Goal: Information Seeking & Learning: Learn about a topic

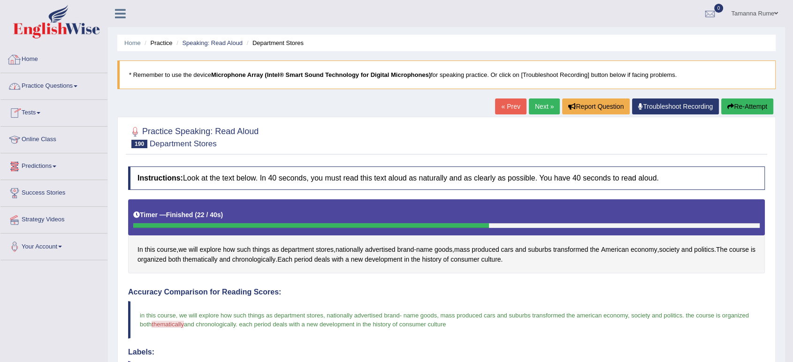
click at [38, 63] on link "Home" at bounding box center [53, 57] width 107 height 23
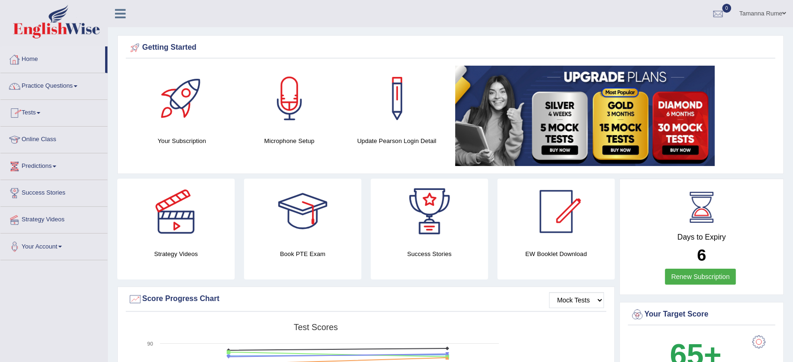
click at [37, 88] on link "Practice Questions" at bounding box center [53, 84] width 107 height 23
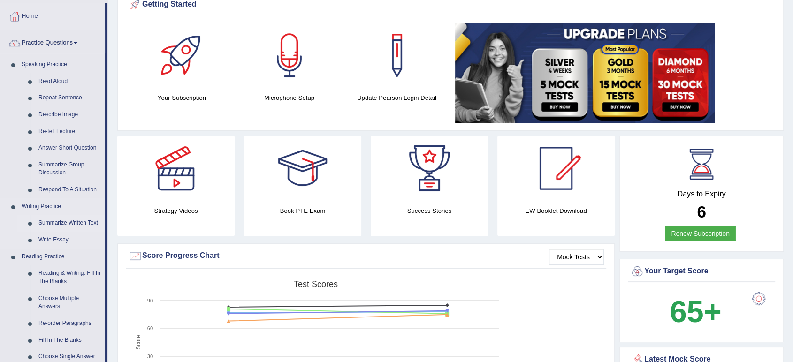
scroll to position [104, 0]
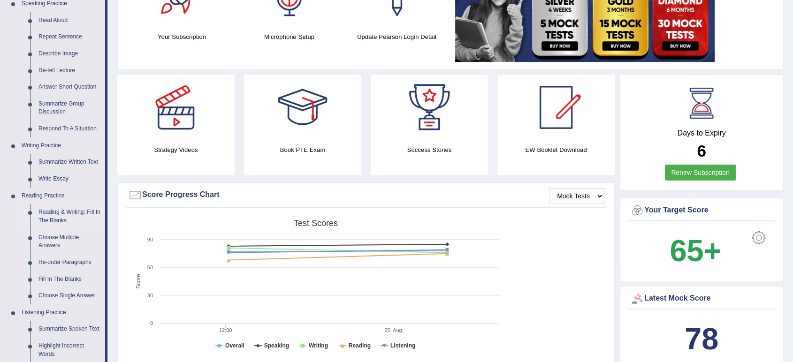
click at [50, 213] on link "Reading & Writing: Fill In The Blanks" at bounding box center [69, 216] width 71 height 25
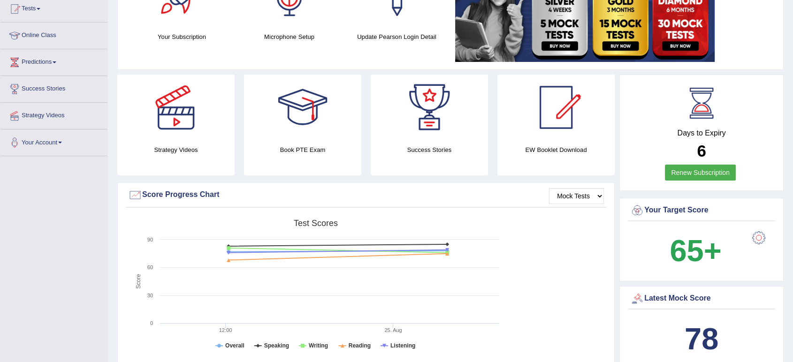
scroll to position [110, 0]
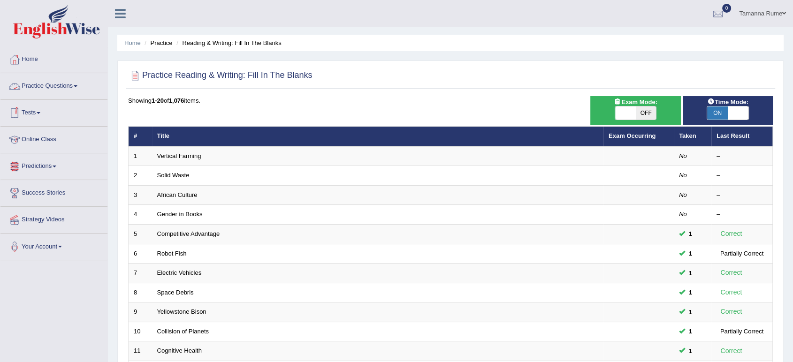
click at [45, 85] on link "Practice Questions" at bounding box center [53, 84] width 107 height 23
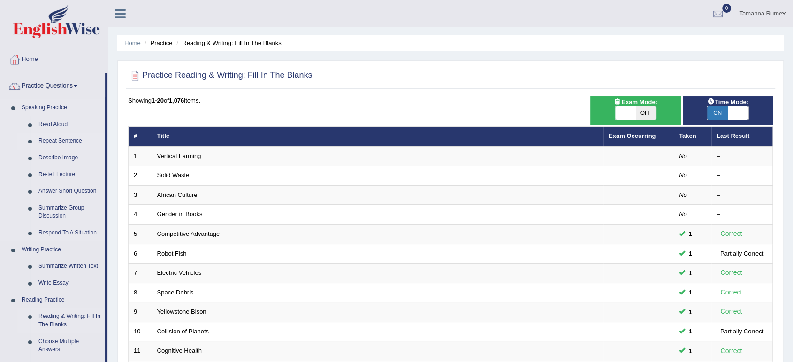
click at [49, 141] on link "Repeat Sentence" at bounding box center [69, 141] width 71 height 17
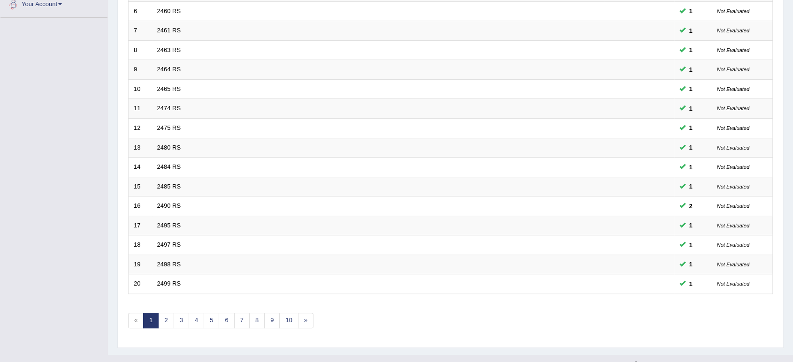
scroll to position [258, 0]
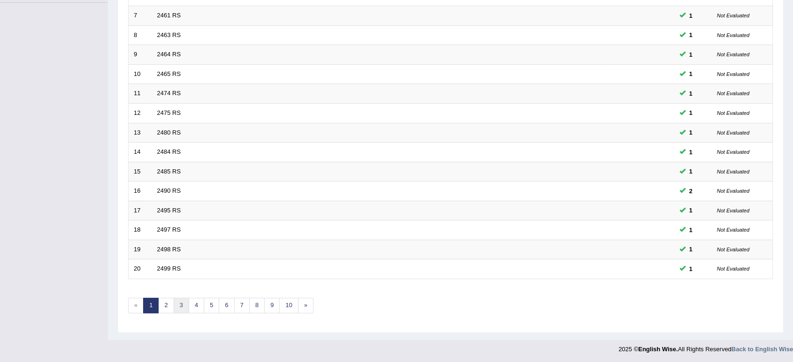
click at [182, 305] on link "3" at bounding box center [181, 305] width 15 height 15
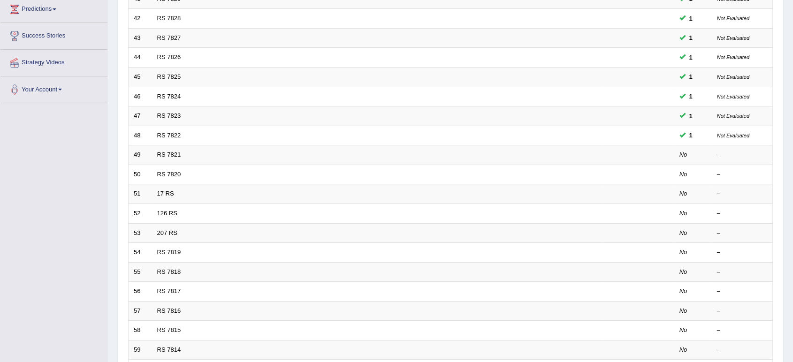
scroll to position [208, 0]
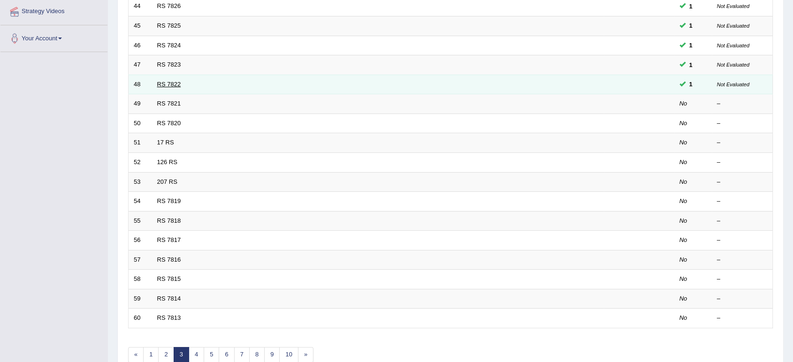
click at [171, 81] on link "RS 7822" at bounding box center [169, 84] width 24 height 7
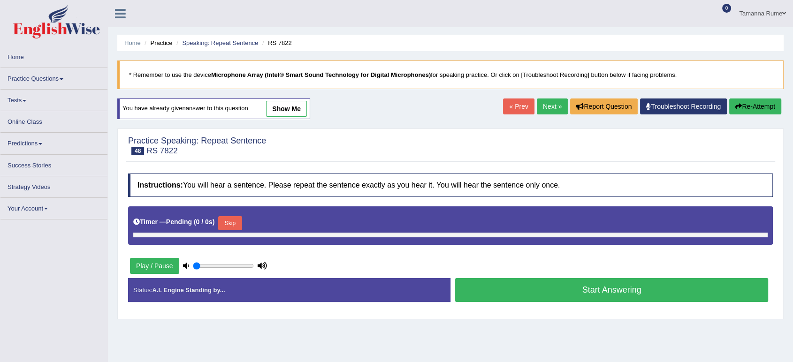
type input "0.75"
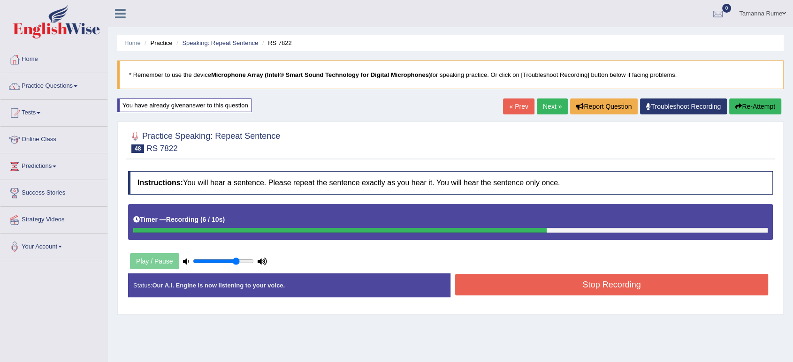
click at [464, 291] on button "Stop Recording" at bounding box center [611, 285] width 313 height 22
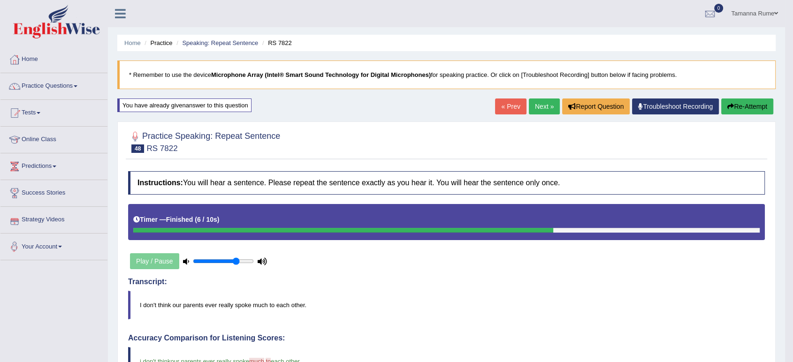
click at [539, 109] on link "Next »" at bounding box center [544, 107] width 31 height 16
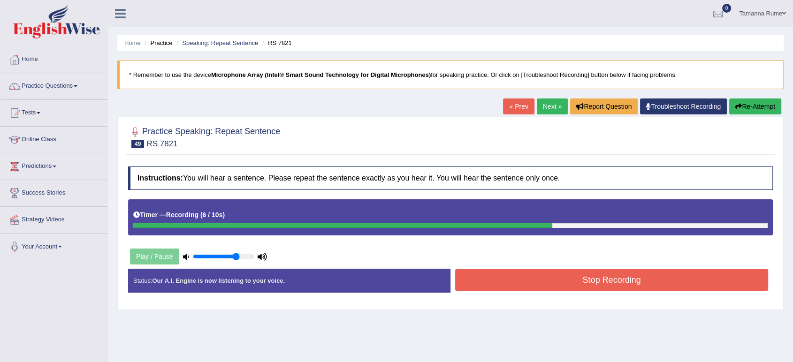
click at [518, 275] on button "Stop Recording" at bounding box center [611, 280] width 313 height 22
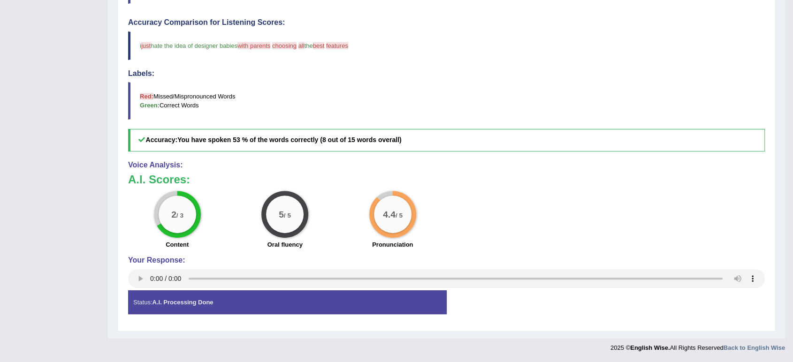
scroll to position [50, 0]
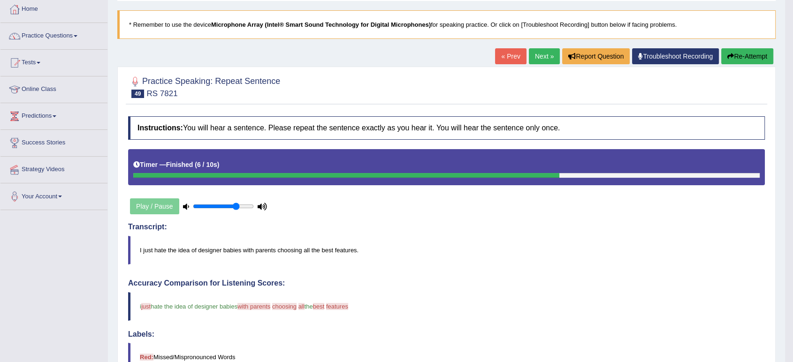
click at [538, 56] on link "Next »" at bounding box center [544, 56] width 31 height 16
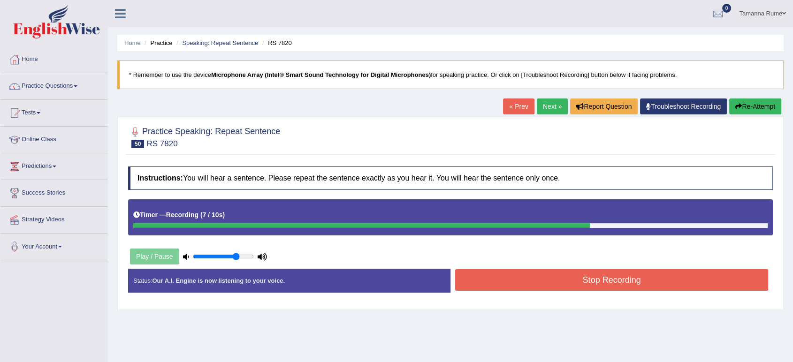
click at [568, 278] on button "Stop Recording" at bounding box center [611, 280] width 313 height 22
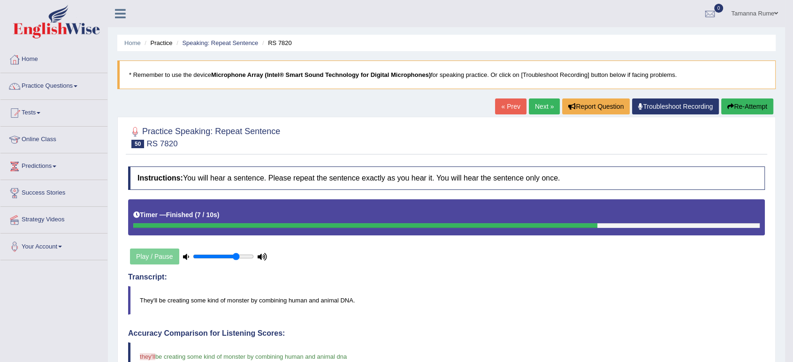
click at [546, 103] on link "Next »" at bounding box center [544, 107] width 31 height 16
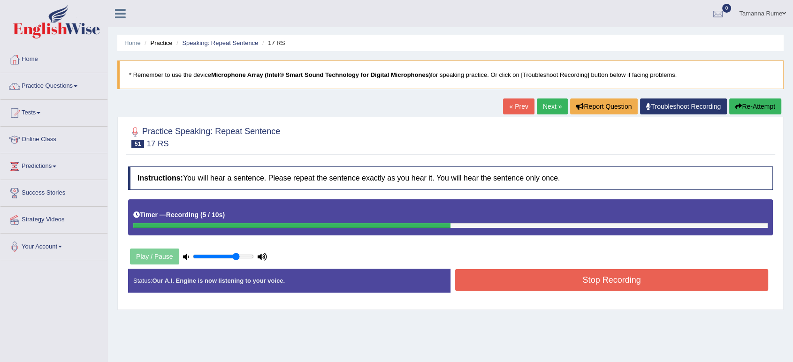
click at [529, 280] on button "Stop Recording" at bounding box center [611, 280] width 313 height 22
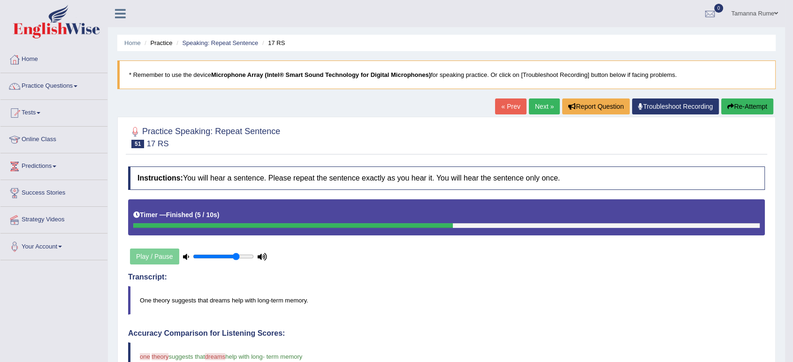
click at [538, 108] on link "Next »" at bounding box center [544, 107] width 31 height 16
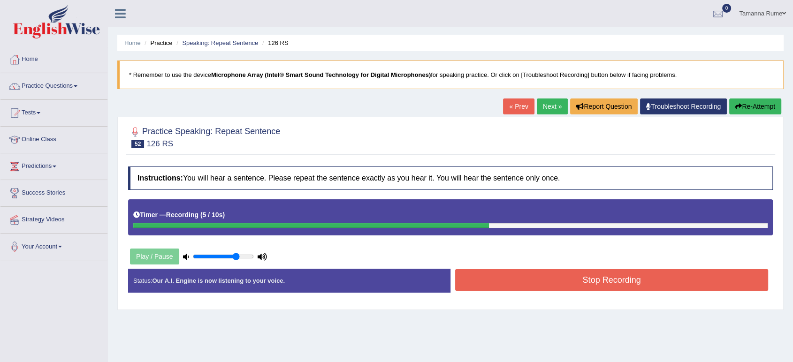
click at [517, 284] on button "Stop Recording" at bounding box center [611, 280] width 313 height 22
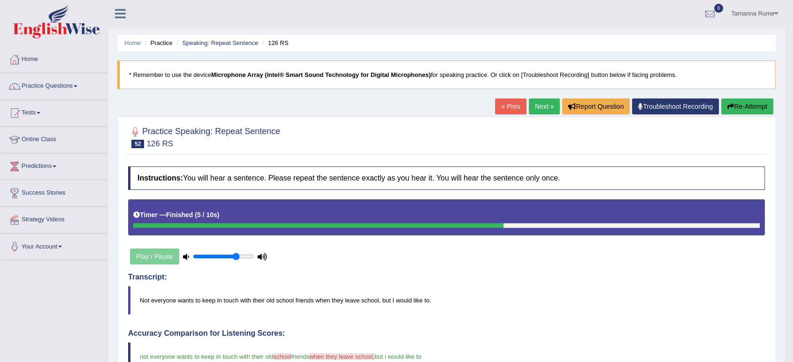
click at [534, 105] on link "Next »" at bounding box center [544, 107] width 31 height 16
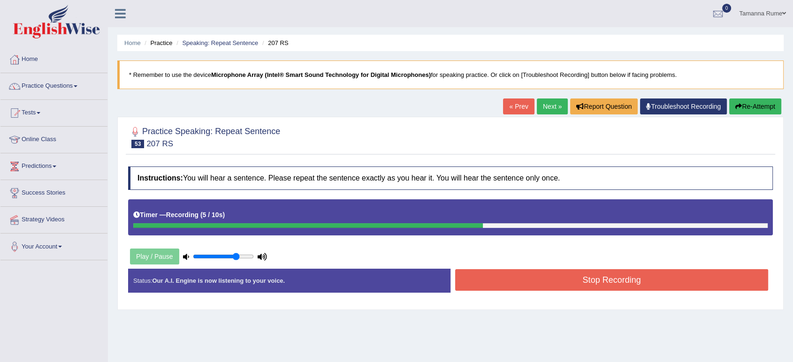
click at [546, 272] on button "Stop Recording" at bounding box center [611, 280] width 313 height 22
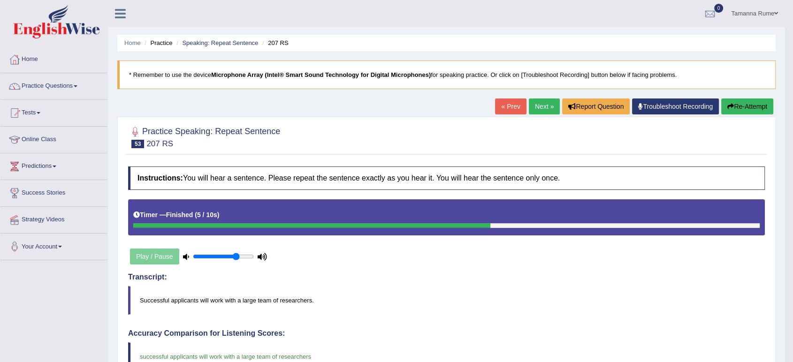
click at [543, 103] on link "Next »" at bounding box center [544, 107] width 31 height 16
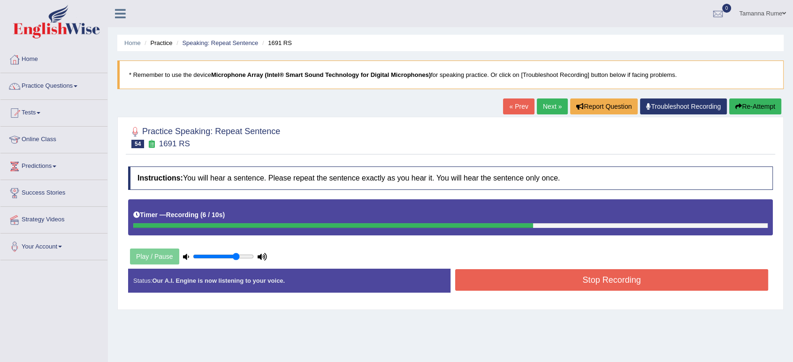
click at [473, 285] on button "Stop Recording" at bounding box center [611, 280] width 313 height 22
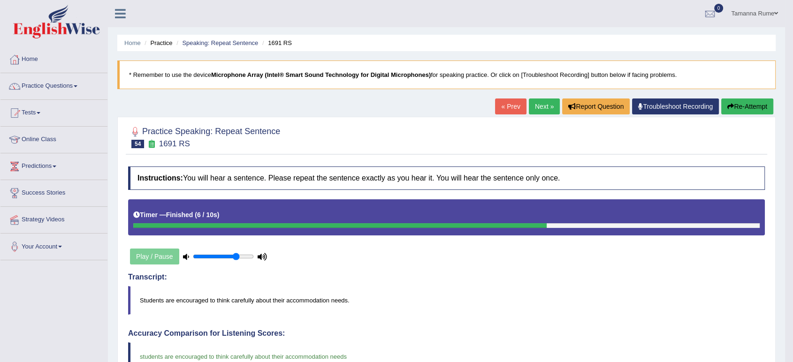
click at [543, 110] on link "Next »" at bounding box center [544, 107] width 31 height 16
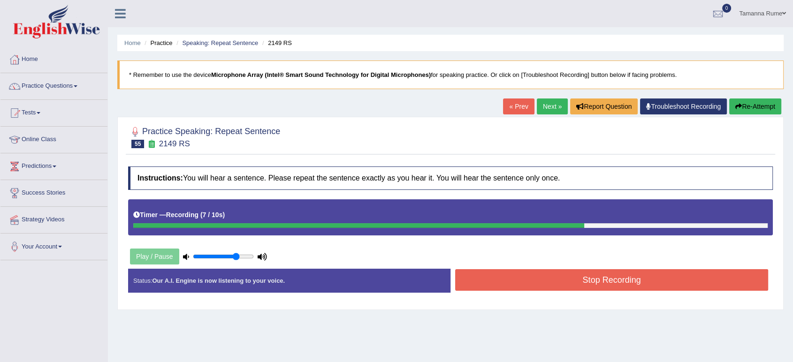
click at [514, 284] on button "Stop Recording" at bounding box center [611, 280] width 313 height 22
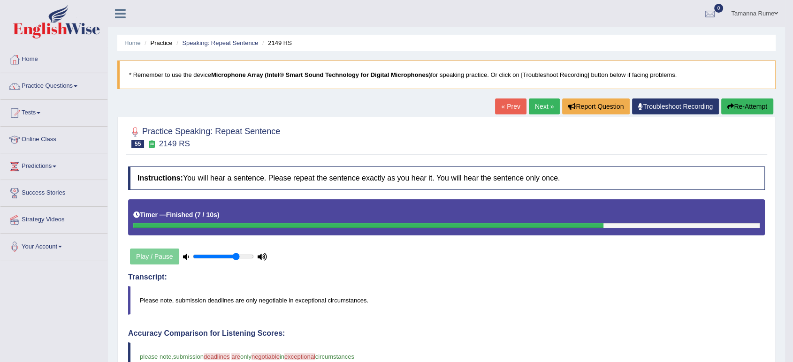
click at [537, 104] on link "Next »" at bounding box center [544, 107] width 31 height 16
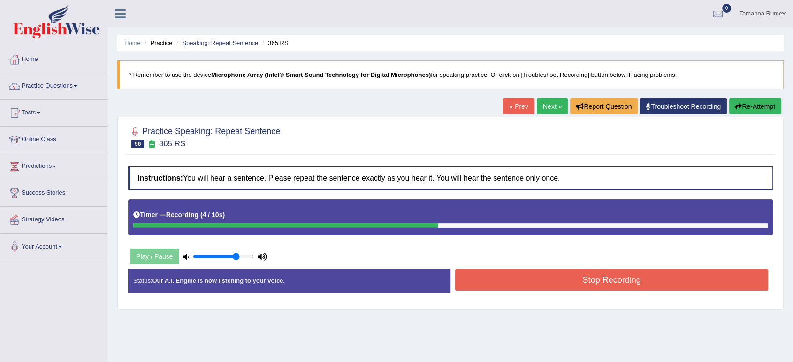
click at [508, 269] on button "Stop Recording" at bounding box center [611, 280] width 313 height 22
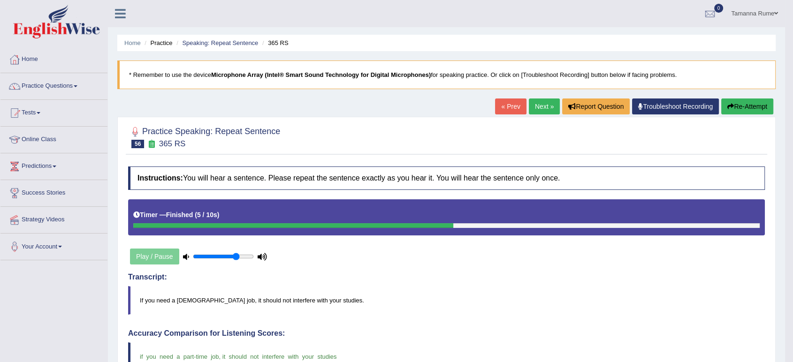
click at [533, 100] on link "Next »" at bounding box center [544, 107] width 31 height 16
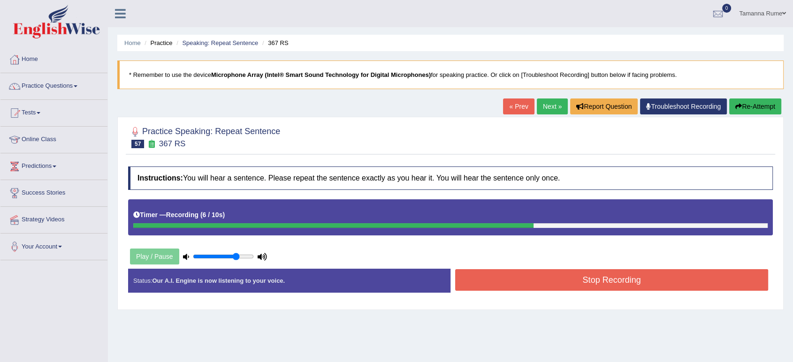
click at [526, 280] on button "Stop Recording" at bounding box center [611, 280] width 313 height 22
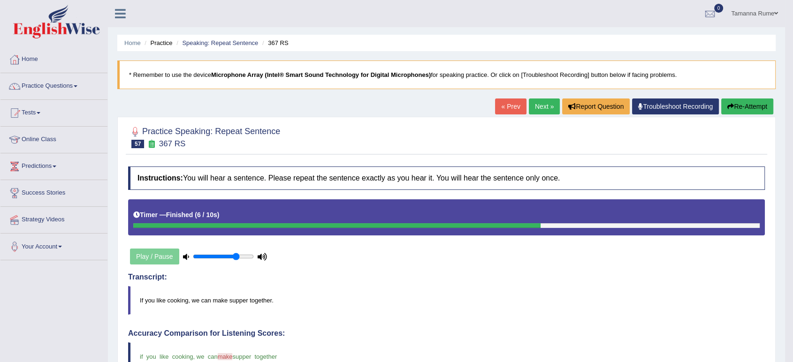
click at [538, 110] on link "Next »" at bounding box center [544, 107] width 31 height 16
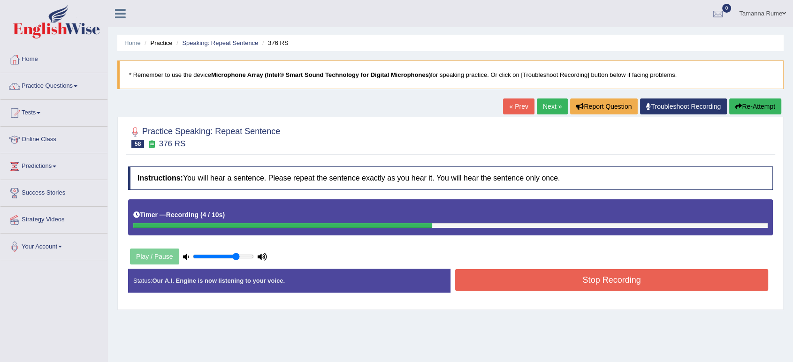
click at [529, 277] on button "Stop Recording" at bounding box center [611, 280] width 313 height 22
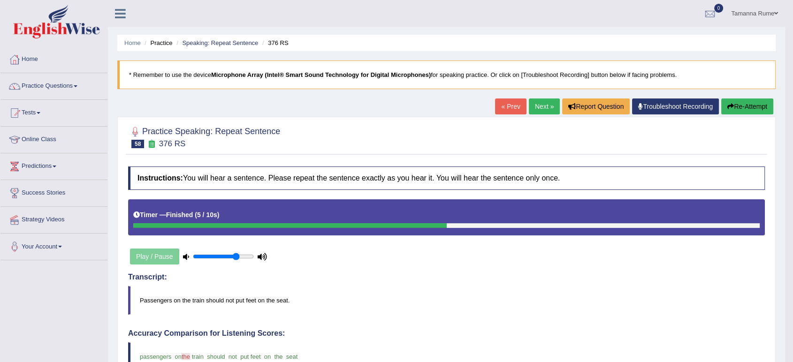
click at [549, 105] on link "Next »" at bounding box center [544, 107] width 31 height 16
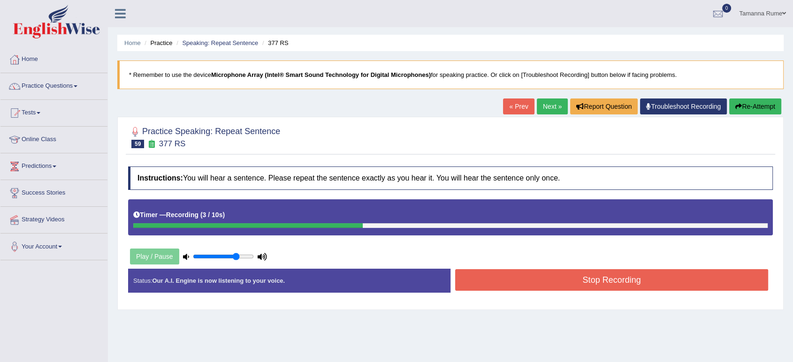
click at [510, 279] on button "Stop Recording" at bounding box center [611, 280] width 313 height 22
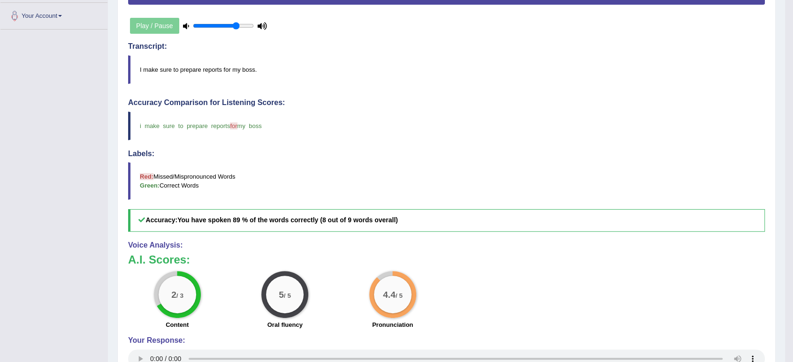
scroll to position [50, 0]
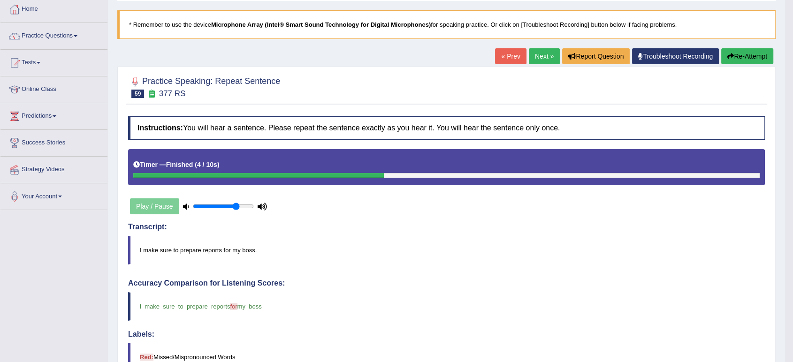
click at [532, 54] on link "Next »" at bounding box center [544, 56] width 31 height 16
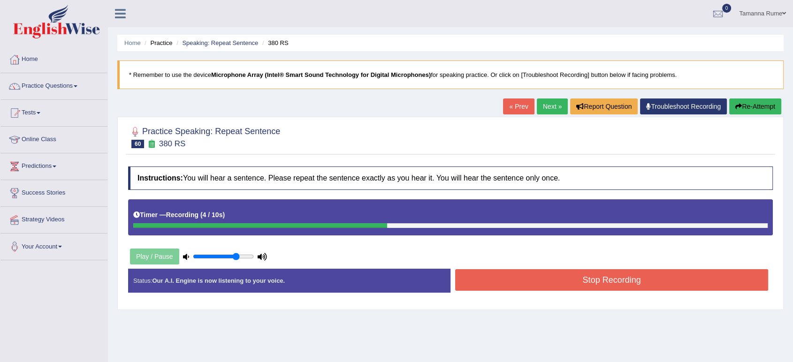
click at [574, 278] on button "Stop Recording" at bounding box center [611, 280] width 313 height 22
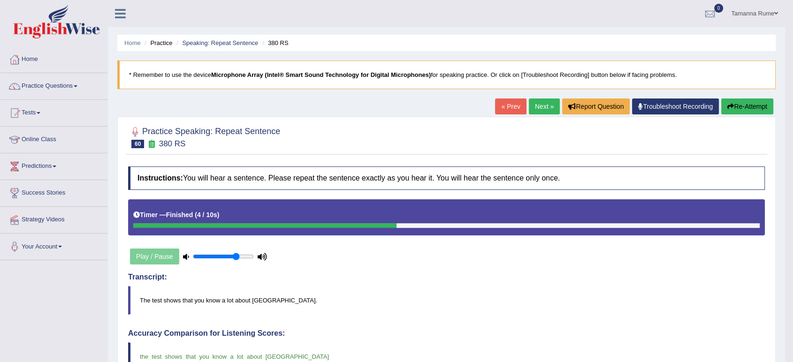
click at [541, 107] on link "Next »" at bounding box center [544, 107] width 31 height 16
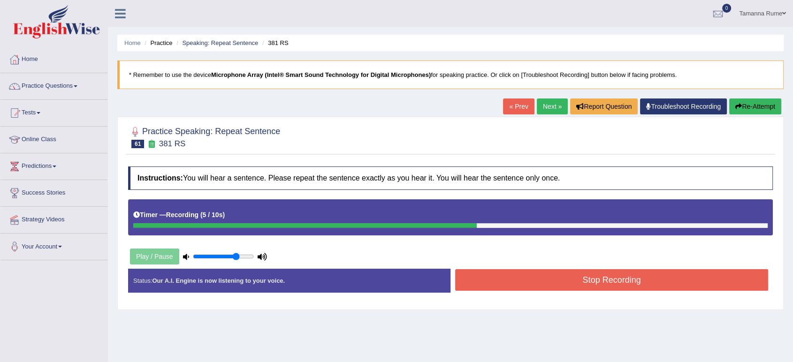
click at [476, 279] on button "Stop Recording" at bounding box center [611, 280] width 313 height 22
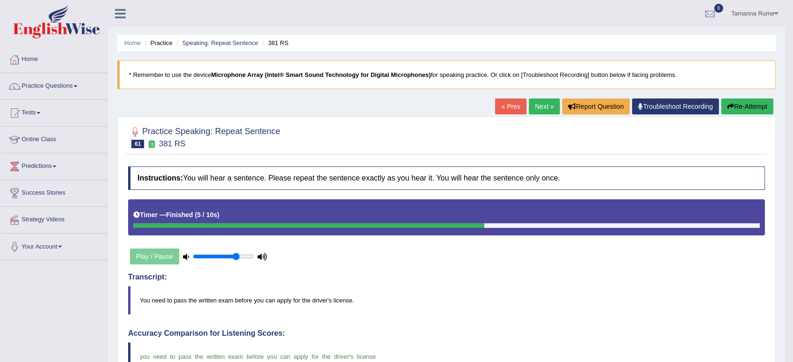
click at [529, 106] on link "Next »" at bounding box center [544, 107] width 31 height 16
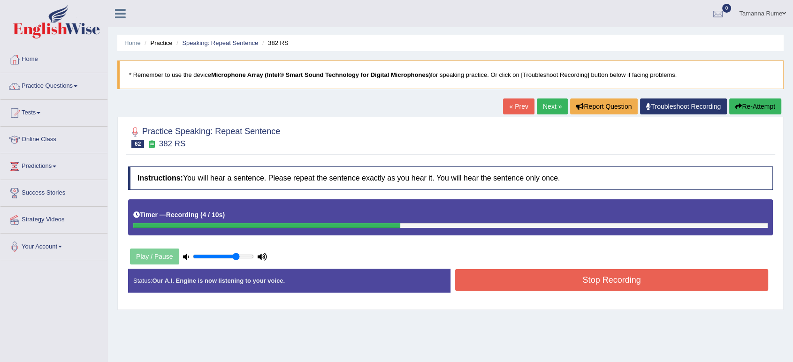
click at [499, 273] on button "Stop Recording" at bounding box center [611, 280] width 313 height 22
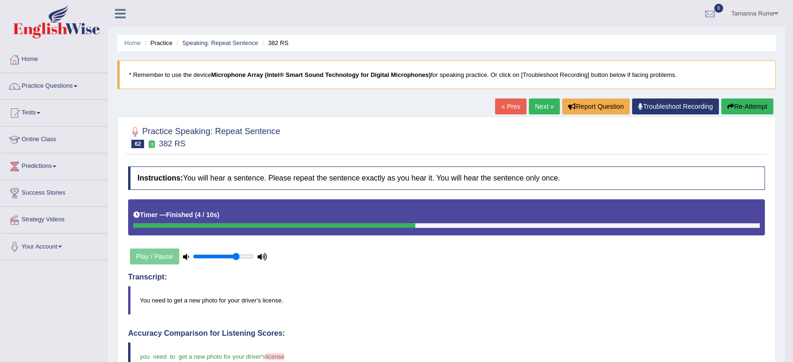
click at [533, 102] on link "Next »" at bounding box center [544, 107] width 31 height 16
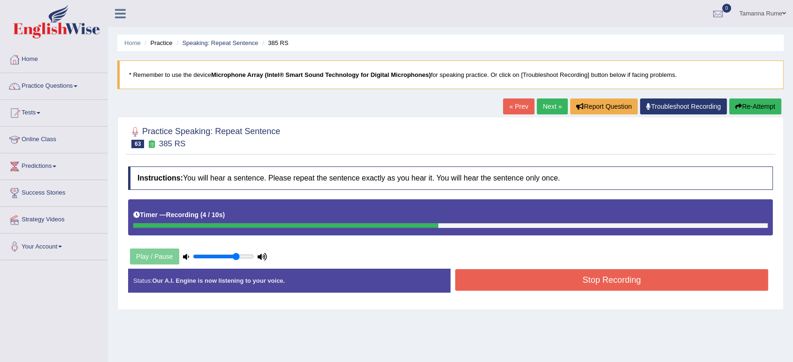
click at [493, 278] on button "Stop Recording" at bounding box center [611, 280] width 313 height 22
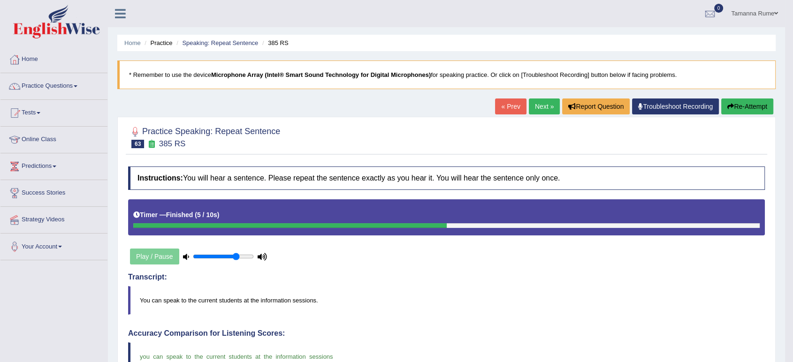
click at [536, 107] on link "Next »" at bounding box center [544, 107] width 31 height 16
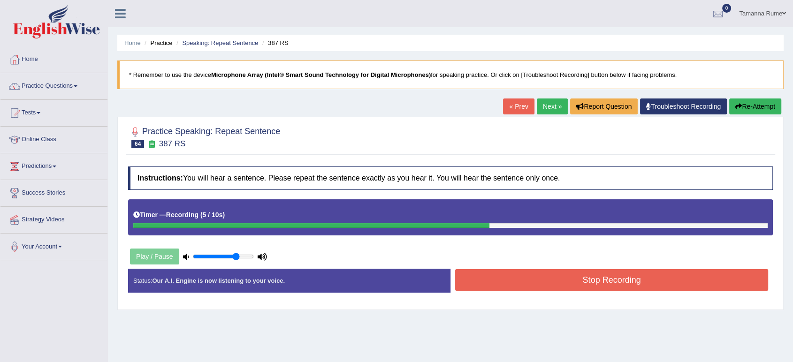
click at [532, 274] on button "Stop Recording" at bounding box center [611, 280] width 313 height 22
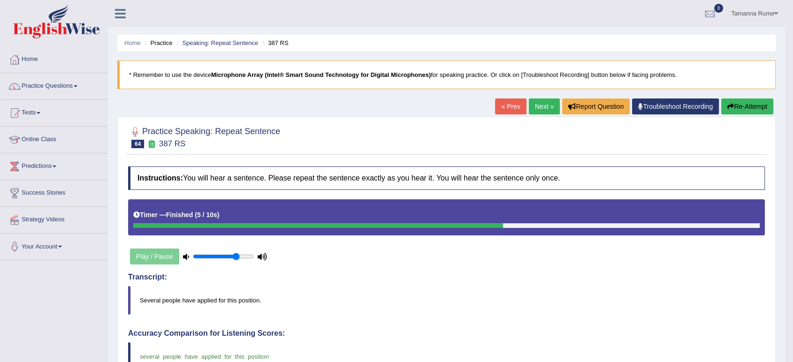
click at [547, 103] on link "Next »" at bounding box center [544, 107] width 31 height 16
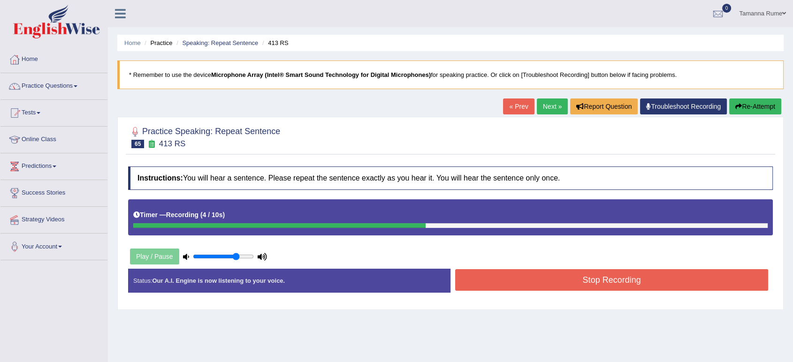
click at [505, 276] on button "Stop Recording" at bounding box center [611, 280] width 313 height 22
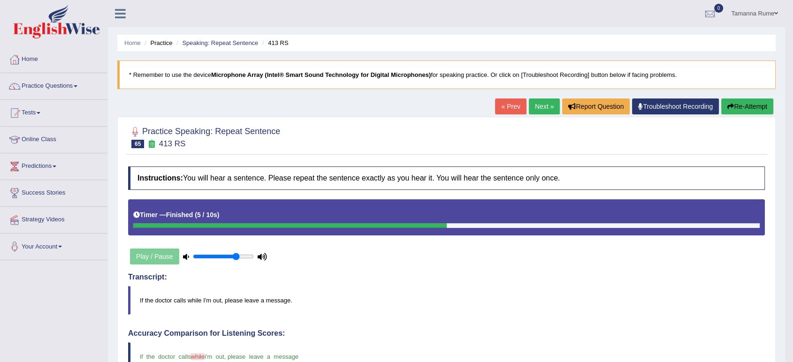
click at [548, 104] on link "Next »" at bounding box center [544, 107] width 31 height 16
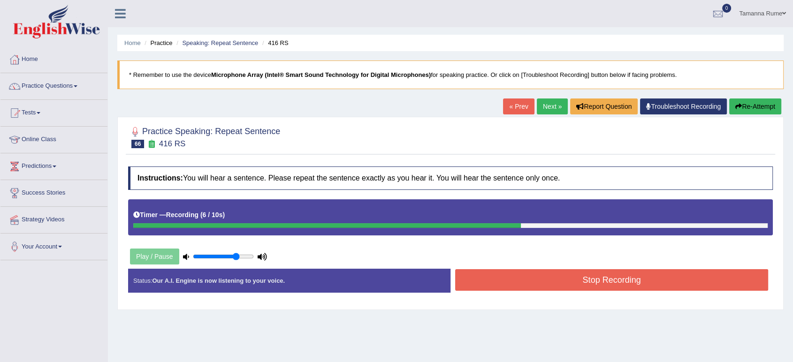
click at [576, 279] on button "Stop Recording" at bounding box center [611, 280] width 313 height 22
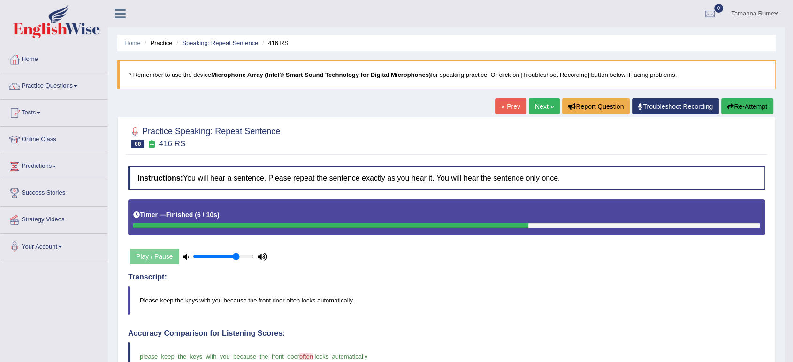
click at [541, 104] on link "Next »" at bounding box center [544, 107] width 31 height 16
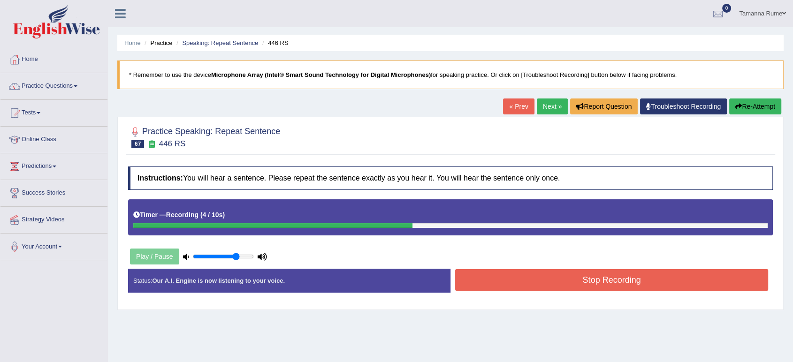
click at [507, 277] on button "Stop Recording" at bounding box center [611, 280] width 313 height 22
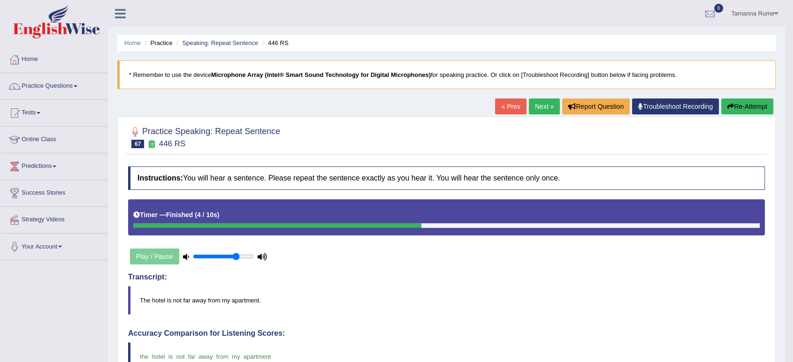
click at [545, 104] on link "Next »" at bounding box center [544, 107] width 31 height 16
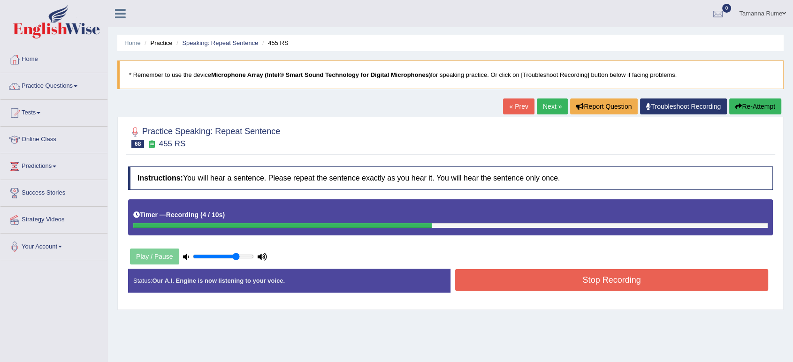
drag, startPoint x: 503, startPoint y: 277, endPoint x: 484, endPoint y: 261, distance: 24.6
click at [499, 276] on button "Stop Recording" at bounding box center [611, 280] width 313 height 22
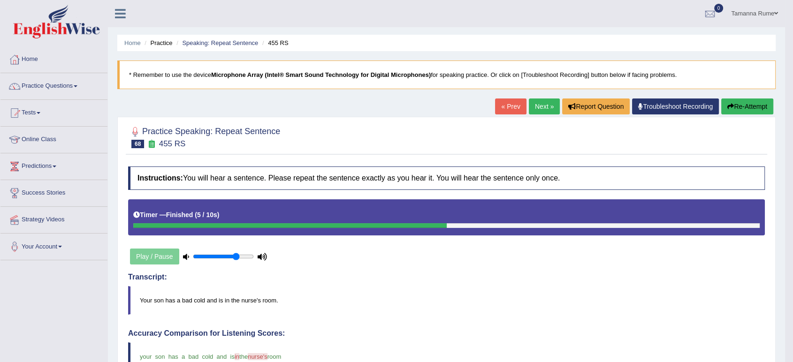
click at [533, 101] on link "Next »" at bounding box center [544, 107] width 31 height 16
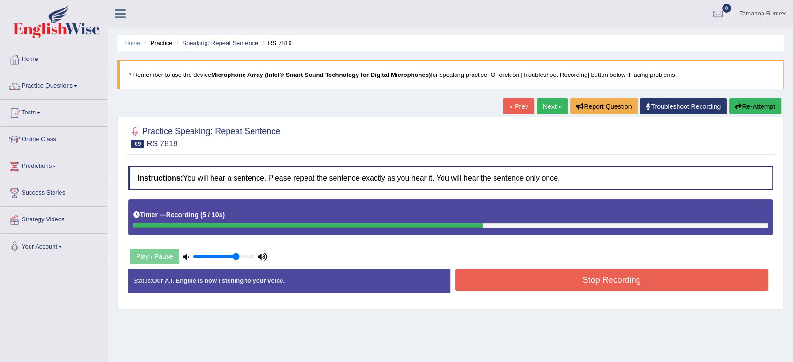
drag, startPoint x: 584, startPoint y: 276, endPoint x: 569, endPoint y: 261, distance: 20.3
click at [581, 276] on button "Stop Recording" at bounding box center [611, 280] width 313 height 22
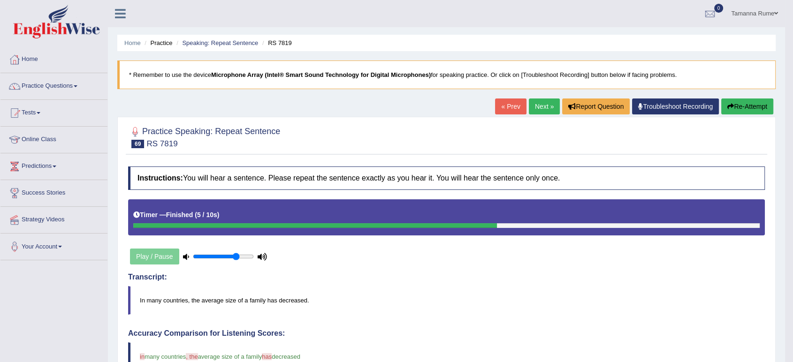
click at [547, 107] on link "Next »" at bounding box center [544, 107] width 31 height 16
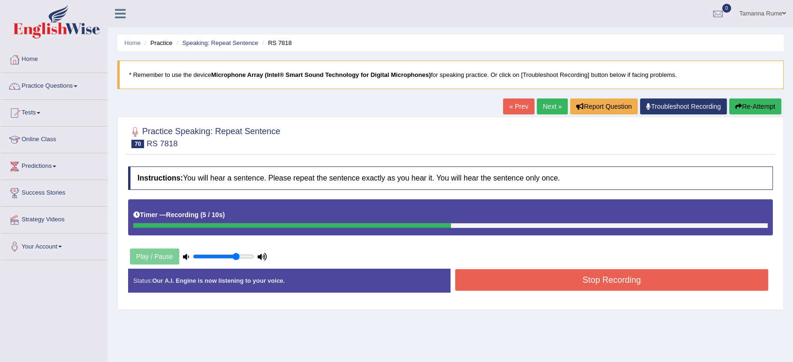
click at [522, 277] on button "Stop Recording" at bounding box center [611, 280] width 313 height 22
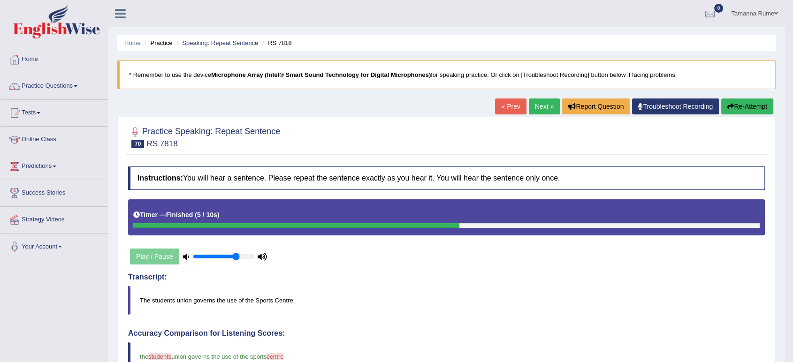
click at [536, 108] on link "Next »" at bounding box center [544, 107] width 31 height 16
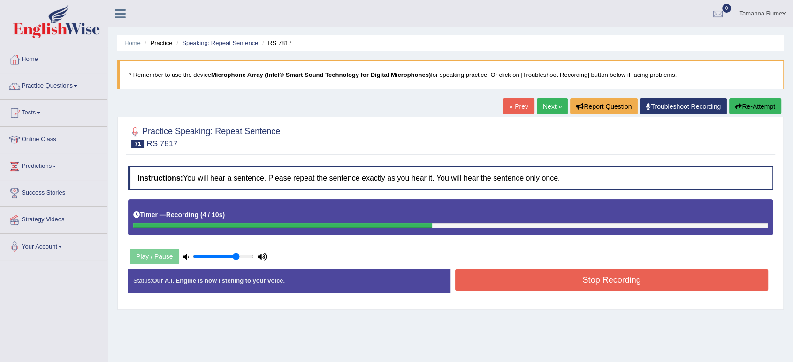
click at [489, 275] on button "Stop Recording" at bounding box center [611, 280] width 313 height 22
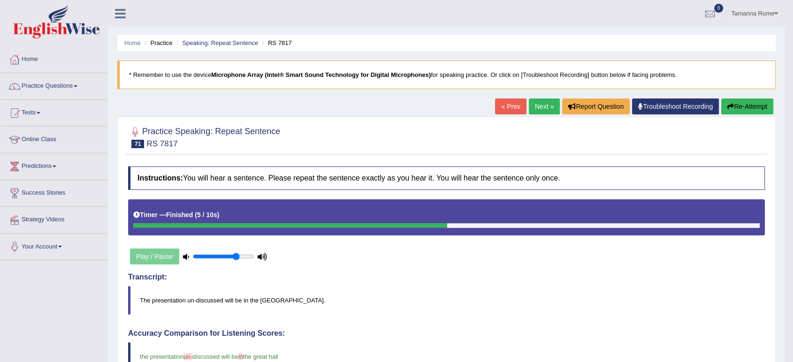
click at [552, 103] on link "Next »" at bounding box center [544, 107] width 31 height 16
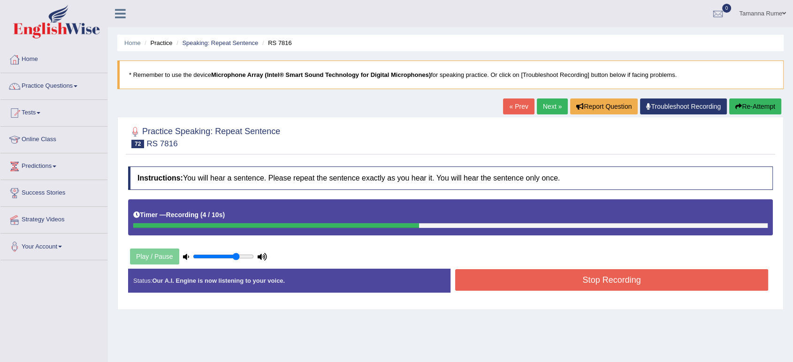
click at [509, 284] on button "Stop Recording" at bounding box center [611, 280] width 313 height 22
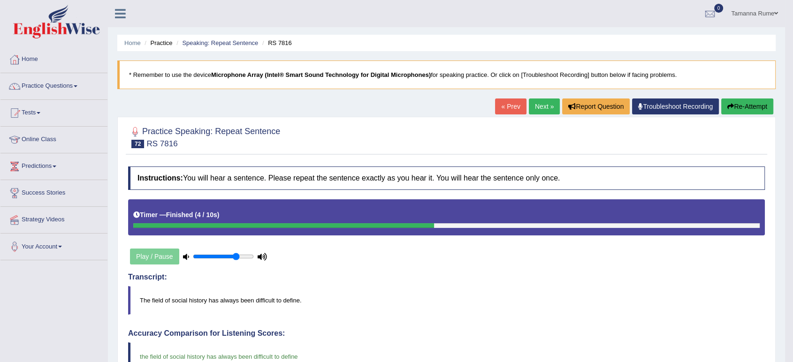
click at [538, 109] on link "Next »" at bounding box center [544, 107] width 31 height 16
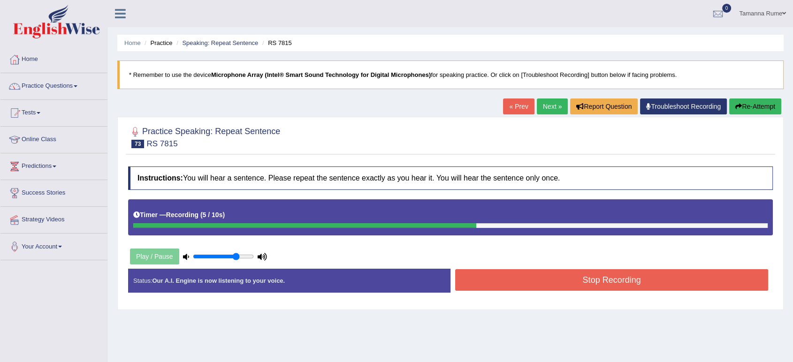
click at [484, 269] on div "Start Answering" at bounding box center [612, 269] width 322 height 0
click at [475, 275] on button "Stop Recording" at bounding box center [611, 280] width 313 height 22
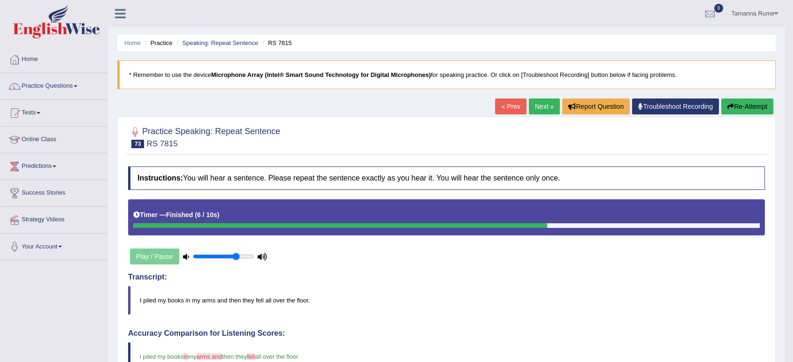
click at [547, 106] on link "Next »" at bounding box center [544, 107] width 31 height 16
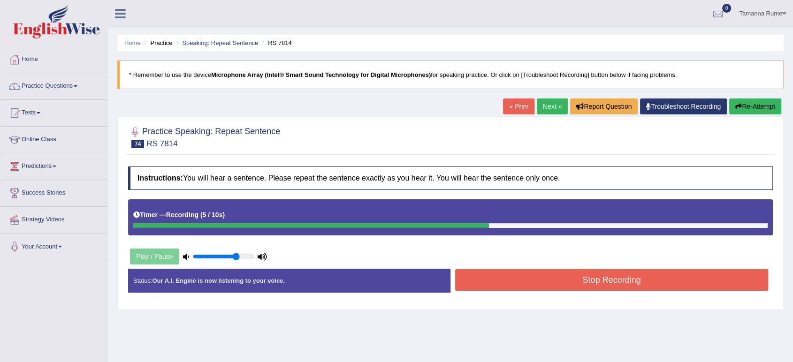
click at [485, 277] on button "Stop Recording" at bounding box center [611, 280] width 313 height 22
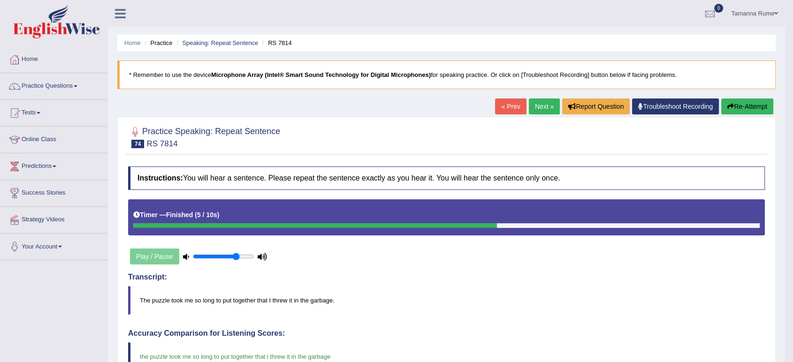
click at [535, 104] on link "Next »" at bounding box center [544, 107] width 31 height 16
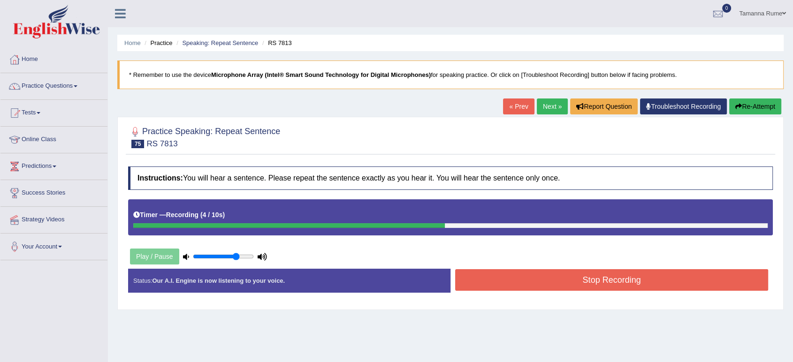
drag, startPoint x: 462, startPoint y: 281, endPoint x: 445, endPoint y: 269, distance: 19.9
click at [461, 280] on button "Stop Recording" at bounding box center [611, 280] width 313 height 22
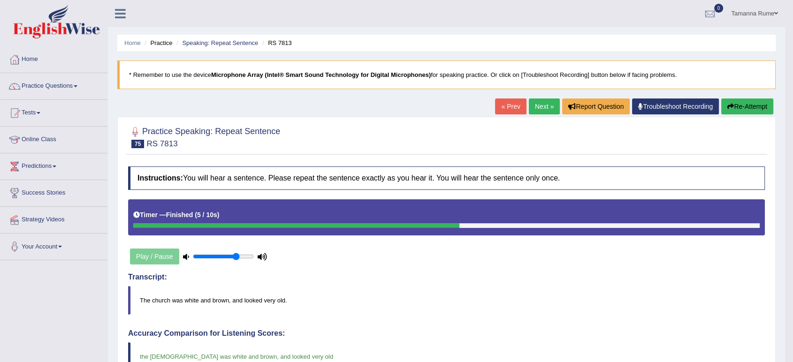
click at [529, 110] on link "Next »" at bounding box center [544, 107] width 31 height 16
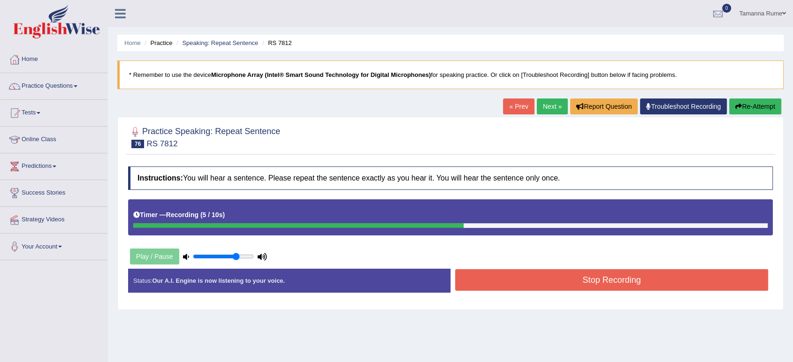
click at [537, 281] on button "Stop Recording" at bounding box center [611, 280] width 313 height 22
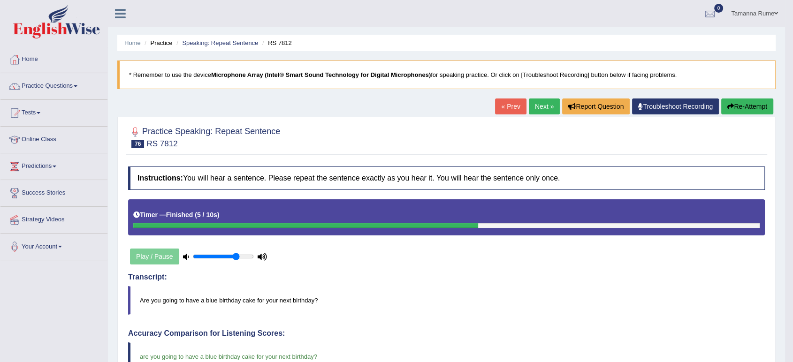
click at [540, 107] on link "Next »" at bounding box center [544, 107] width 31 height 16
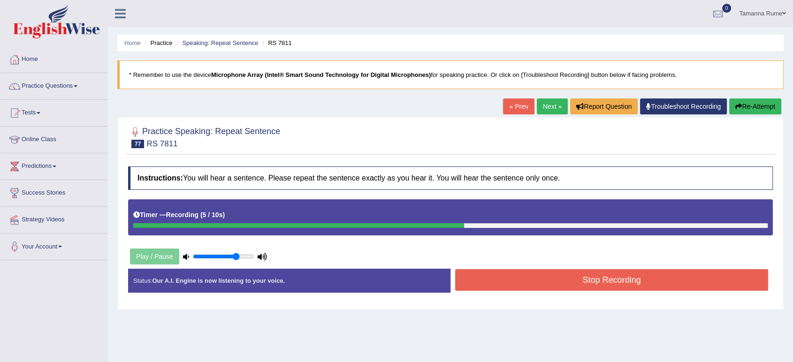
click at [573, 284] on button "Stop Recording" at bounding box center [611, 280] width 313 height 22
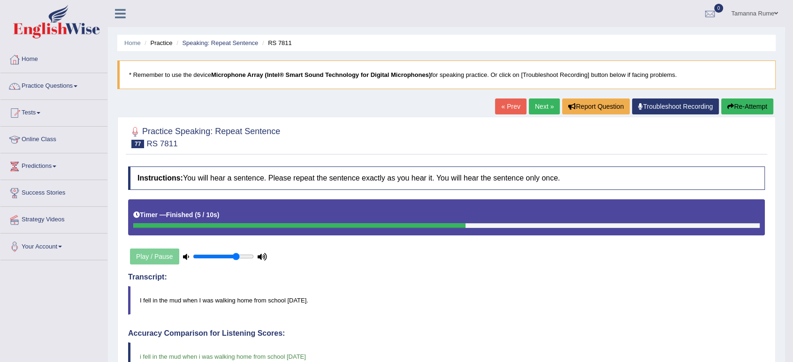
click at [539, 105] on link "Next »" at bounding box center [544, 107] width 31 height 16
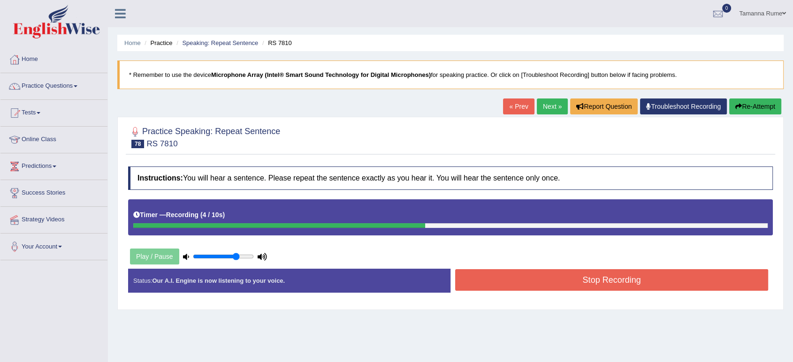
click at [635, 275] on button "Stop Recording" at bounding box center [611, 280] width 313 height 22
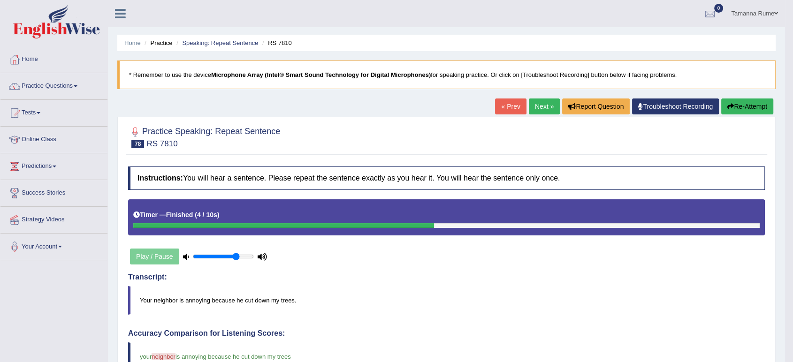
click at [543, 103] on link "Next »" at bounding box center [544, 107] width 31 height 16
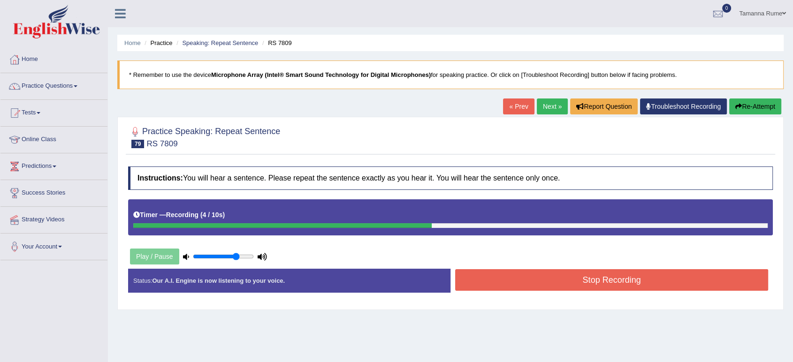
click at [577, 284] on button "Stop Recording" at bounding box center [611, 280] width 313 height 22
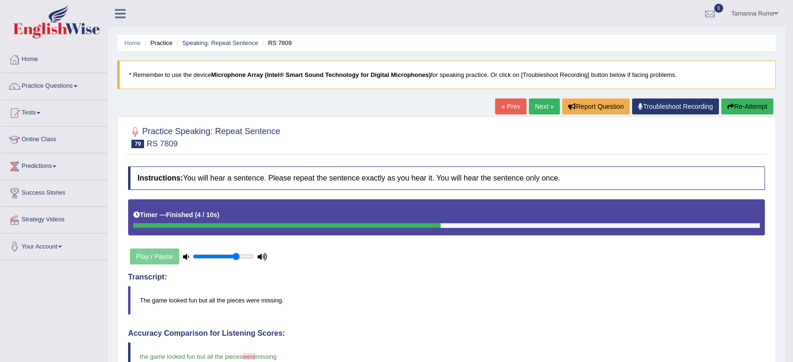
click at [541, 108] on link "Next »" at bounding box center [544, 107] width 31 height 16
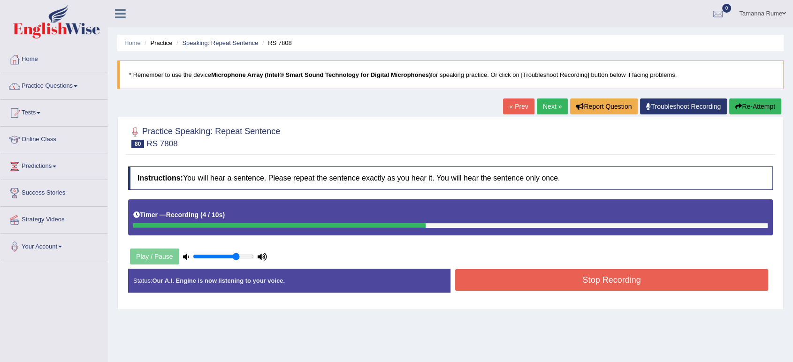
click at [509, 274] on button "Stop Recording" at bounding box center [611, 280] width 313 height 22
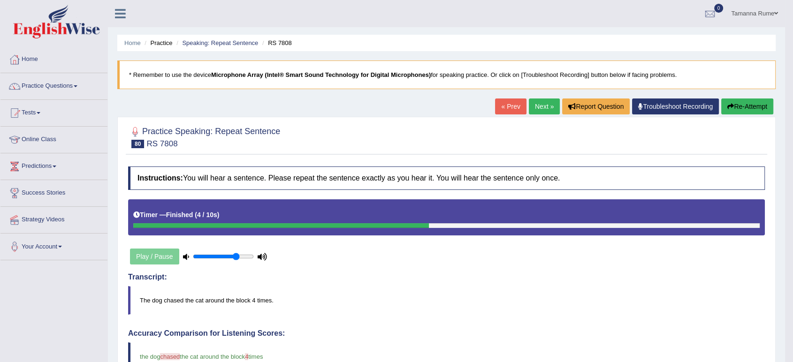
click at [541, 110] on link "Next »" at bounding box center [544, 107] width 31 height 16
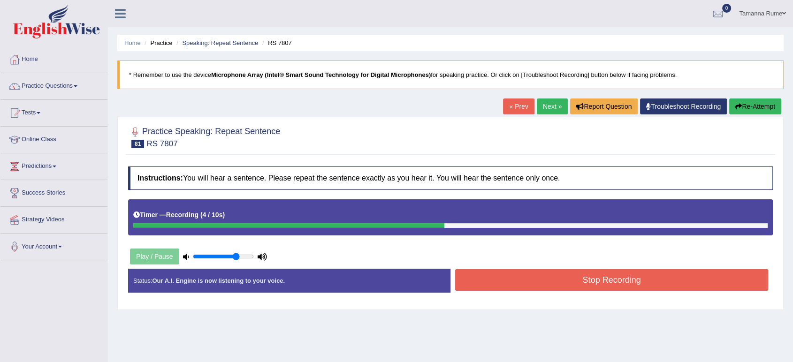
click at [496, 283] on button "Stop Recording" at bounding box center [611, 280] width 313 height 22
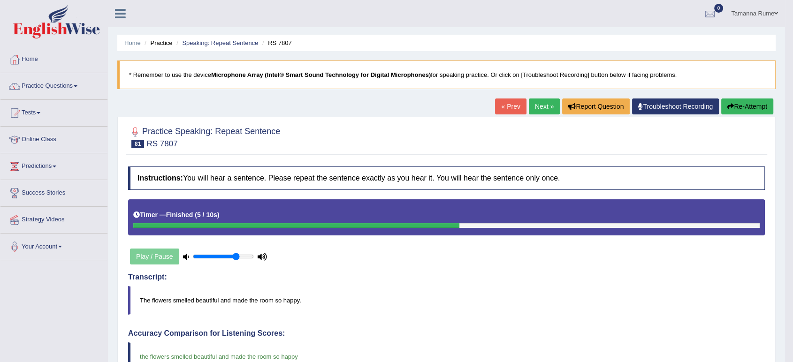
click at [529, 104] on link "Next »" at bounding box center [544, 107] width 31 height 16
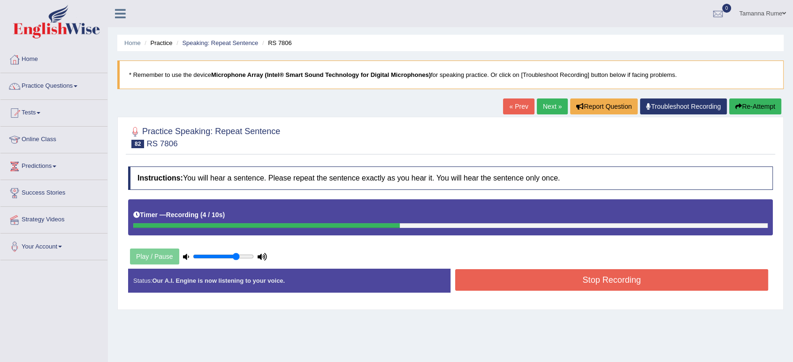
click at [528, 279] on button "Stop Recording" at bounding box center [611, 280] width 313 height 22
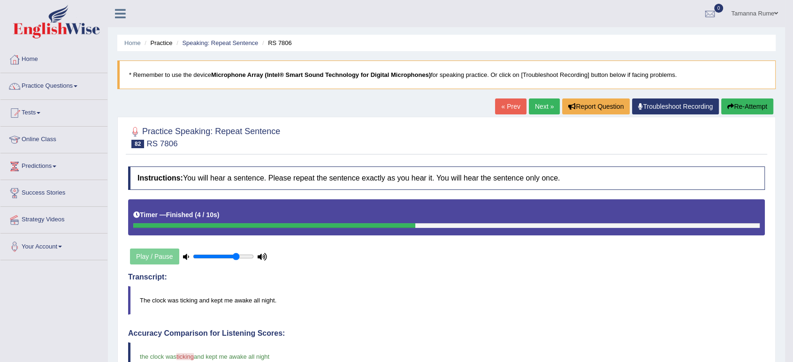
click at [539, 101] on link "Next »" at bounding box center [544, 107] width 31 height 16
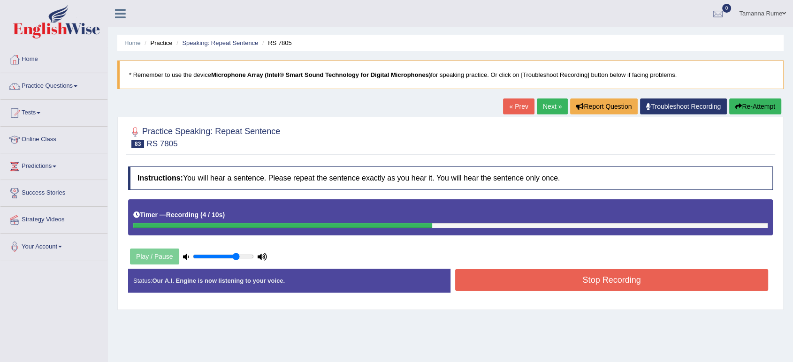
click at [494, 274] on button "Stop Recording" at bounding box center [611, 280] width 313 height 22
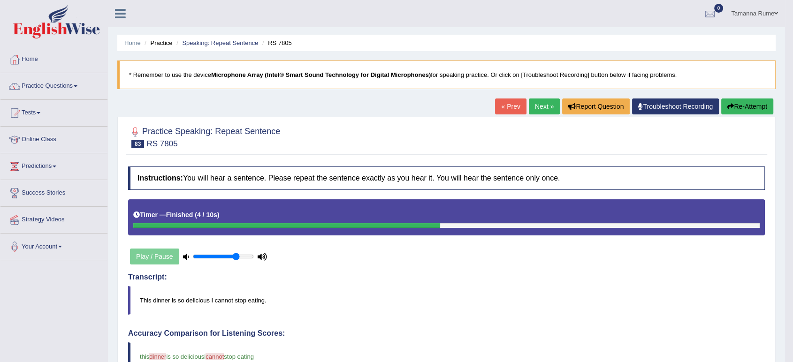
click at [530, 104] on link "Next »" at bounding box center [544, 107] width 31 height 16
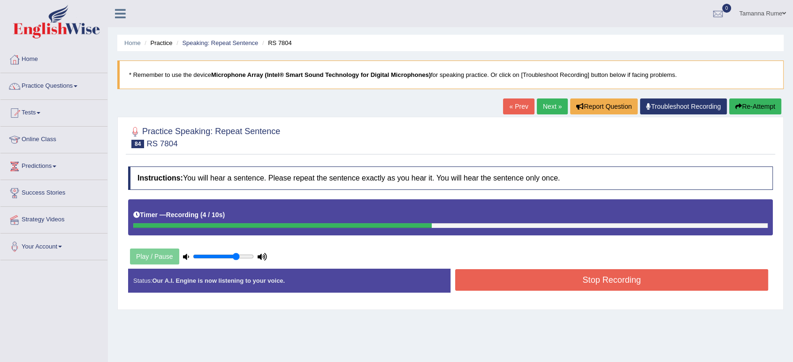
click at [468, 285] on button "Stop Recording" at bounding box center [611, 280] width 313 height 22
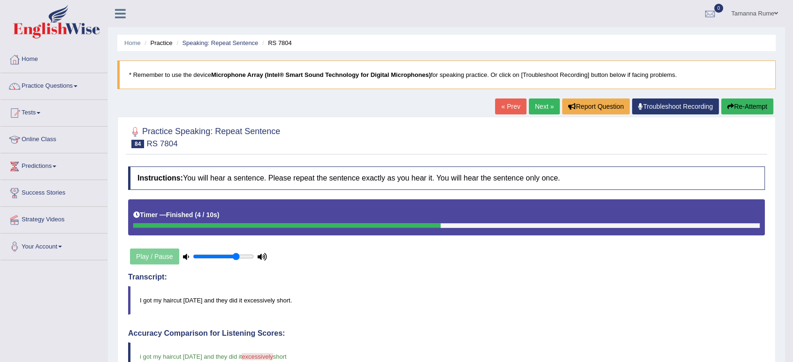
click at [741, 106] on button "Re-Attempt" at bounding box center [747, 107] width 52 height 16
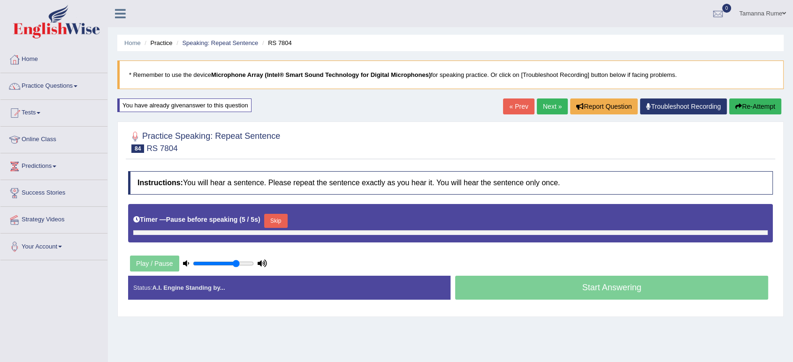
click at [545, 104] on link "Next »" at bounding box center [552, 107] width 31 height 16
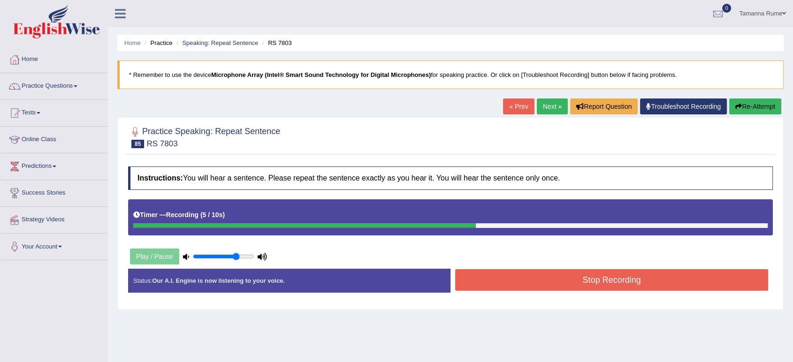
click at [599, 278] on button "Stop Recording" at bounding box center [611, 280] width 313 height 22
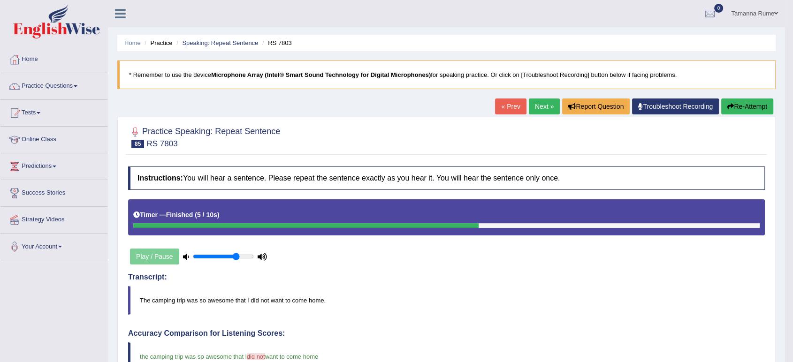
click at [541, 107] on link "Next »" at bounding box center [544, 107] width 31 height 16
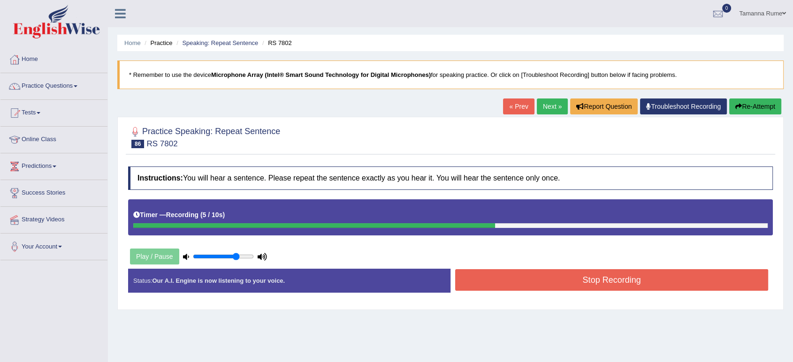
click at [543, 279] on button "Stop Recording" at bounding box center [611, 280] width 313 height 22
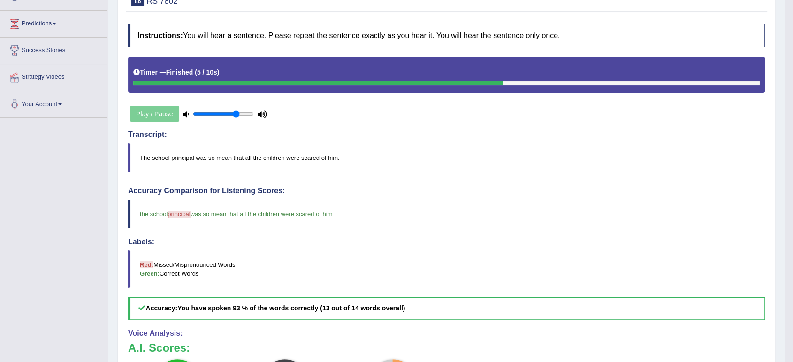
scroll to position [52, 0]
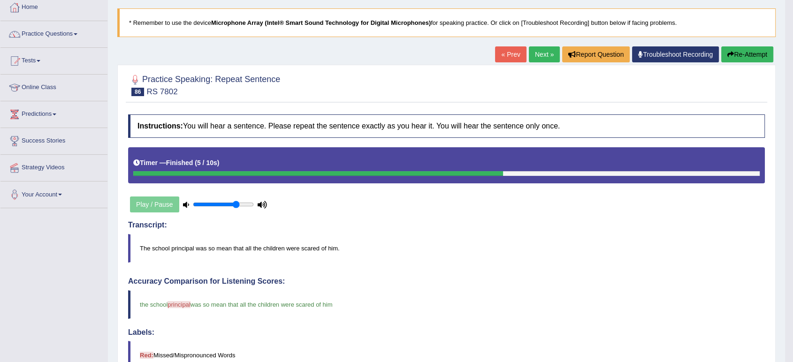
click at [545, 54] on link "Next »" at bounding box center [544, 54] width 31 height 16
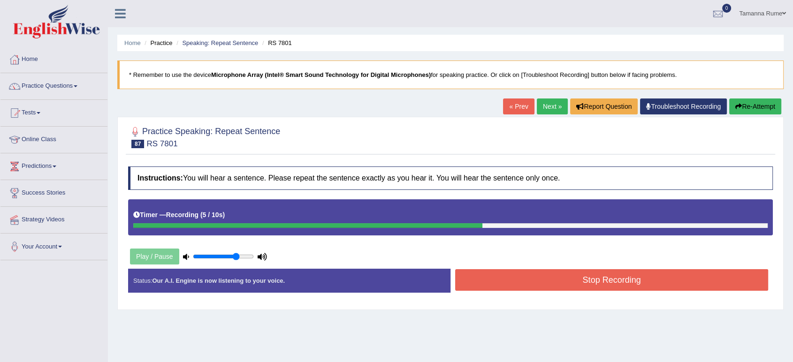
click at [534, 278] on button "Stop Recording" at bounding box center [611, 280] width 313 height 22
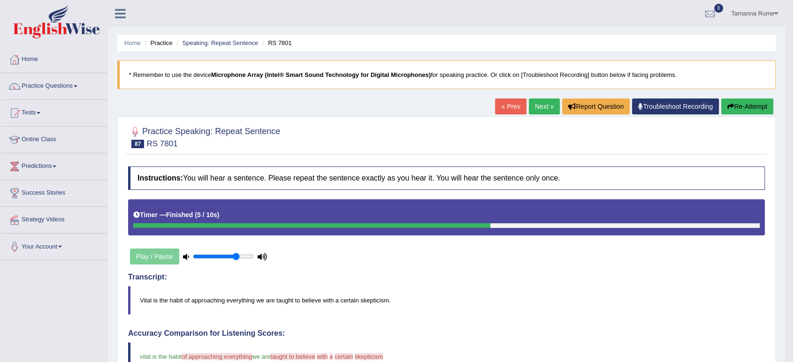
click at [537, 102] on link "Next »" at bounding box center [544, 107] width 31 height 16
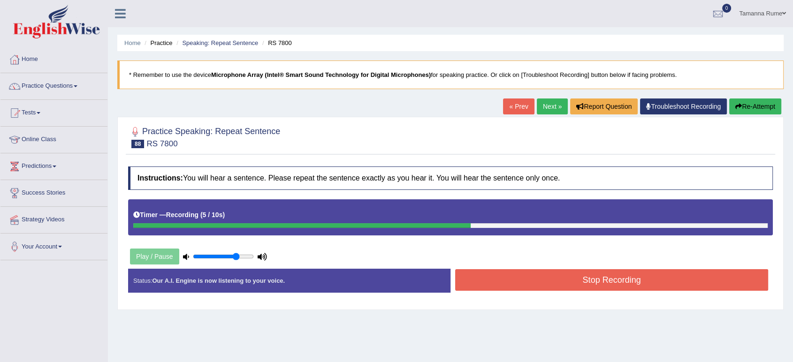
click at [483, 271] on button "Stop Recording" at bounding box center [611, 280] width 313 height 22
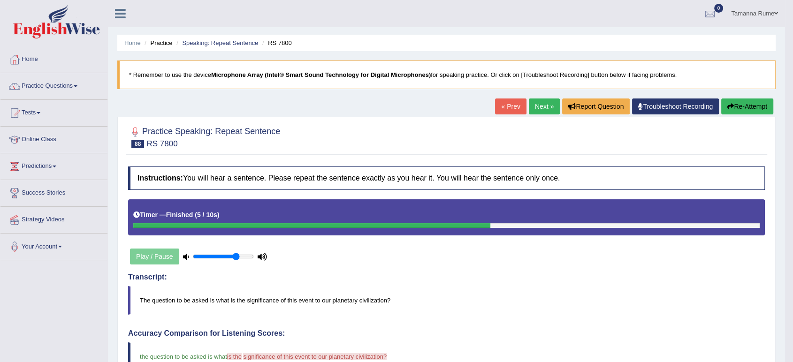
click at [535, 102] on link "Next »" at bounding box center [544, 107] width 31 height 16
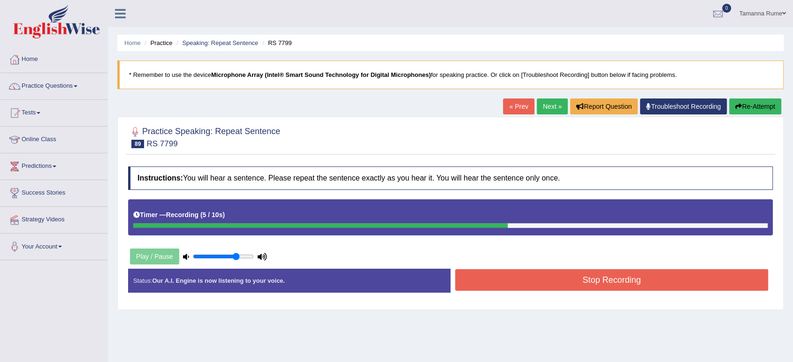
drag, startPoint x: 502, startPoint y: 272, endPoint x: 497, endPoint y: 273, distance: 4.7
click at [499, 273] on button "Stop Recording" at bounding box center [611, 280] width 313 height 22
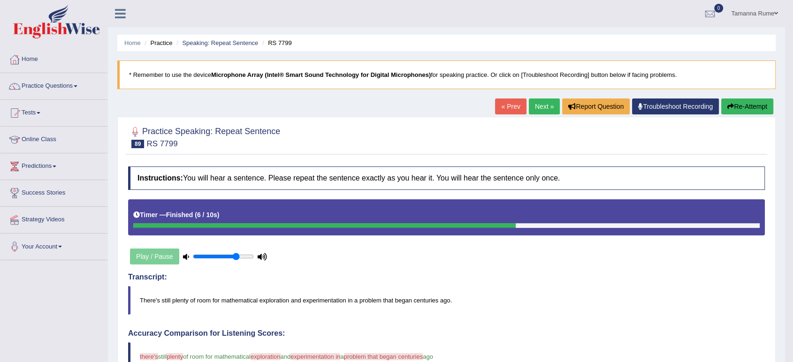
click at [532, 100] on link "Next »" at bounding box center [544, 107] width 31 height 16
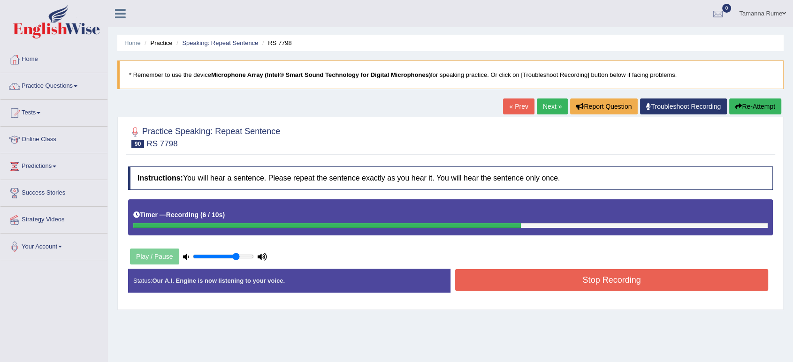
click at [517, 273] on button "Stop Recording" at bounding box center [611, 280] width 313 height 22
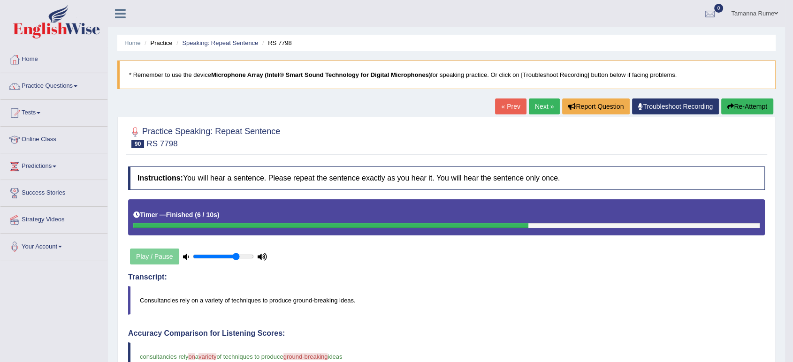
click at [529, 108] on link "Next »" at bounding box center [544, 107] width 31 height 16
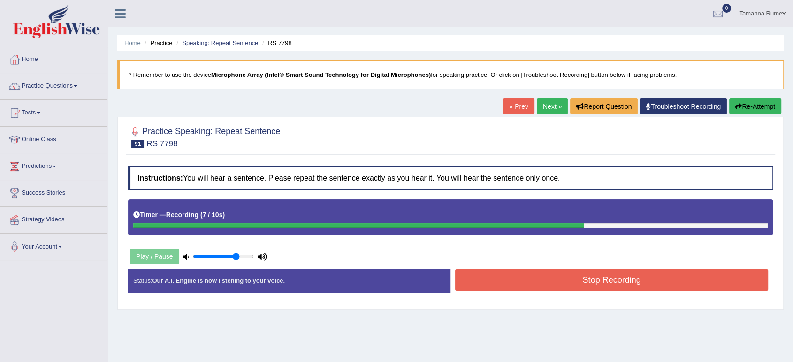
click at [491, 284] on button "Stop Recording" at bounding box center [611, 280] width 313 height 22
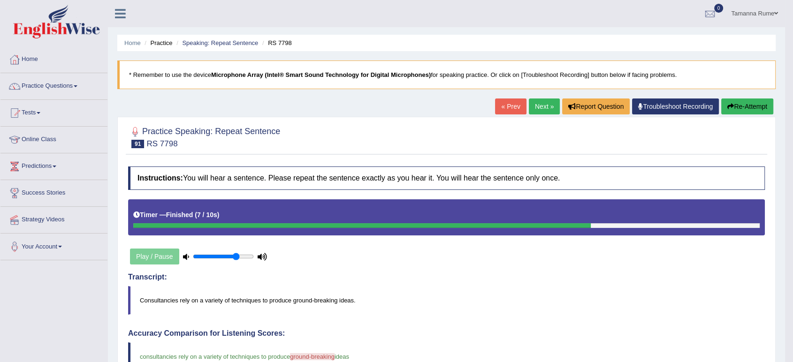
click at [541, 108] on link "Next »" at bounding box center [544, 107] width 31 height 16
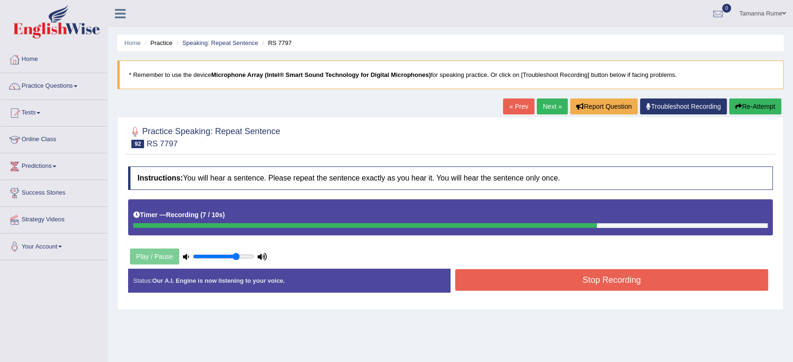
click at [602, 277] on button "Stop Recording" at bounding box center [611, 280] width 313 height 22
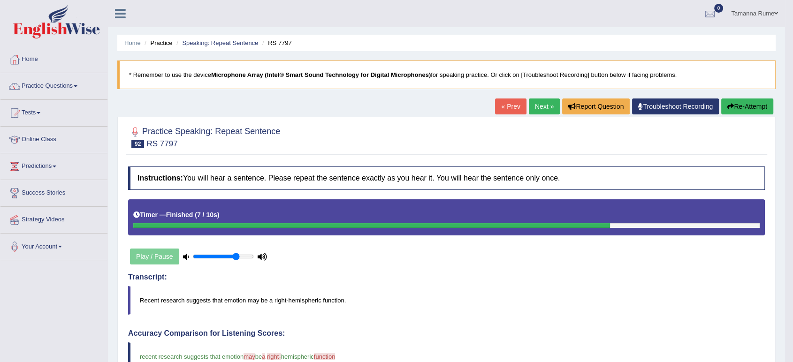
click at [537, 107] on link "Next »" at bounding box center [544, 107] width 31 height 16
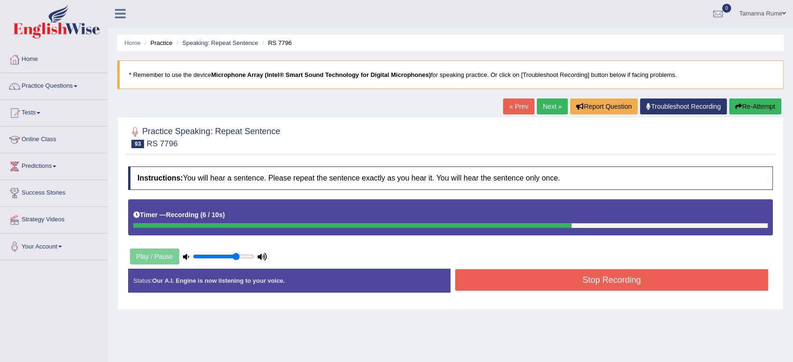
click at [519, 282] on button "Stop Recording" at bounding box center [611, 280] width 313 height 22
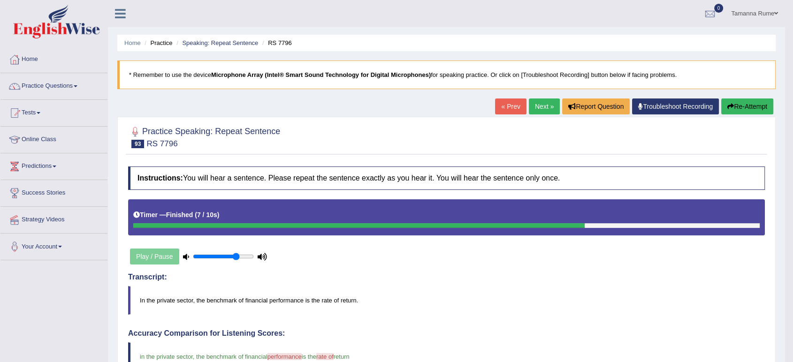
click at [545, 108] on link "Next »" at bounding box center [544, 107] width 31 height 16
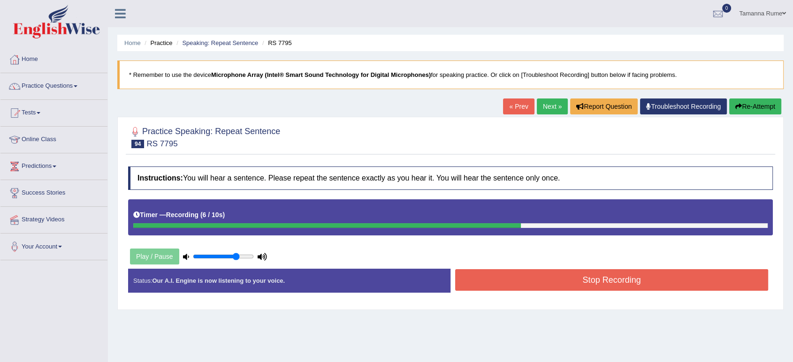
click at [569, 272] on button "Stop Recording" at bounding box center [611, 280] width 313 height 22
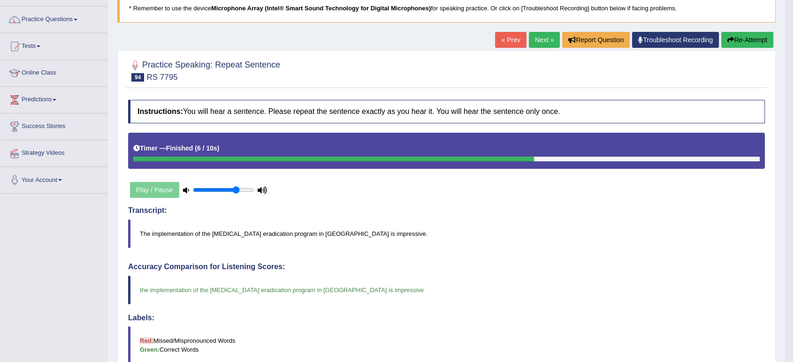
scroll to position [51, 0]
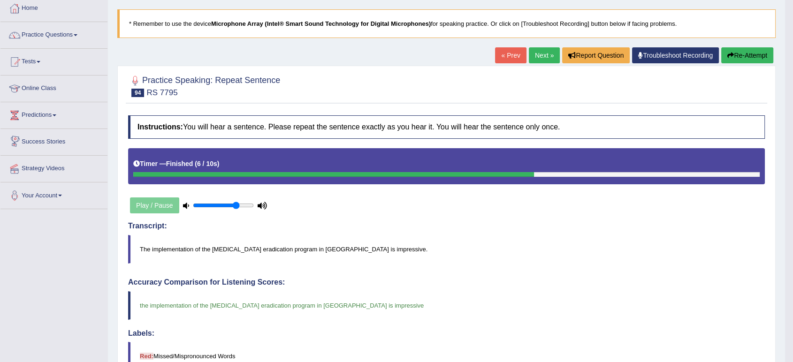
click at [41, 113] on link "Predictions" at bounding box center [53, 113] width 107 height 23
click at [41, 138] on link "Latest Predictions" at bounding box center [61, 137] width 88 height 17
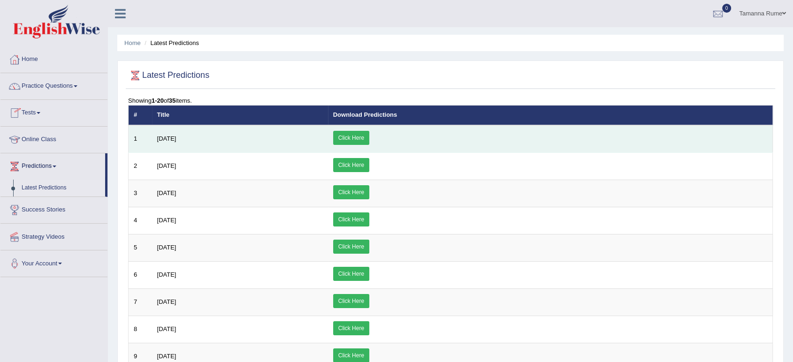
click at [369, 137] on link "Click Here" at bounding box center [351, 138] width 36 height 14
